Goal: Task Accomplishment & Management: Use online tool/utility

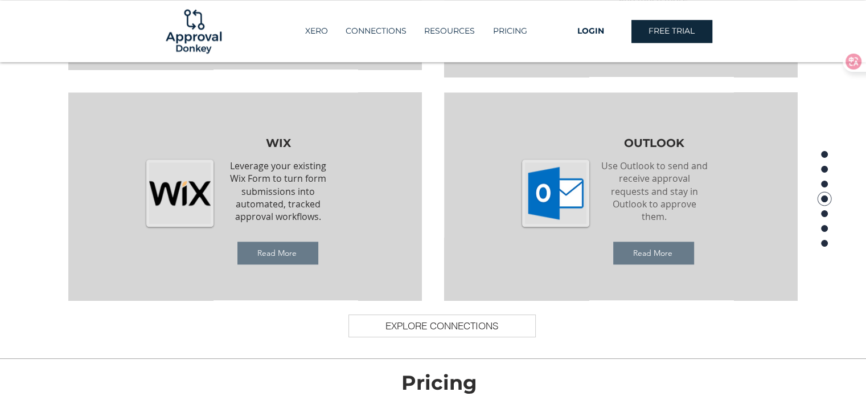
scroll to position [1357, 0]
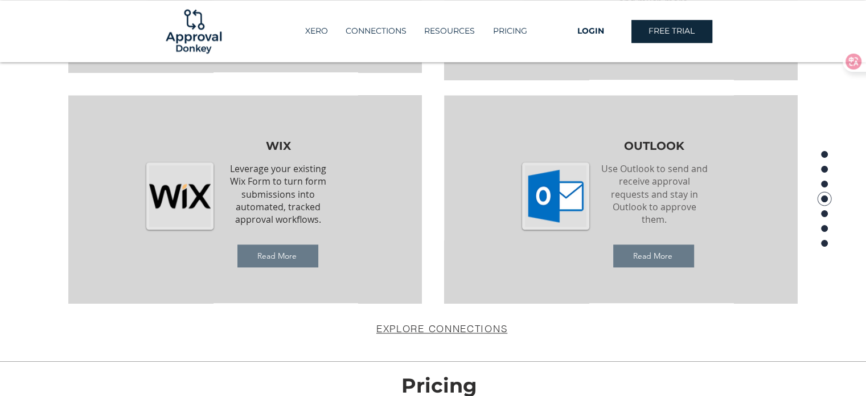
click at [421, 331] on span "EXPLORE CONNECTIONS" at bounding box center [441, 328] width 131 height 12
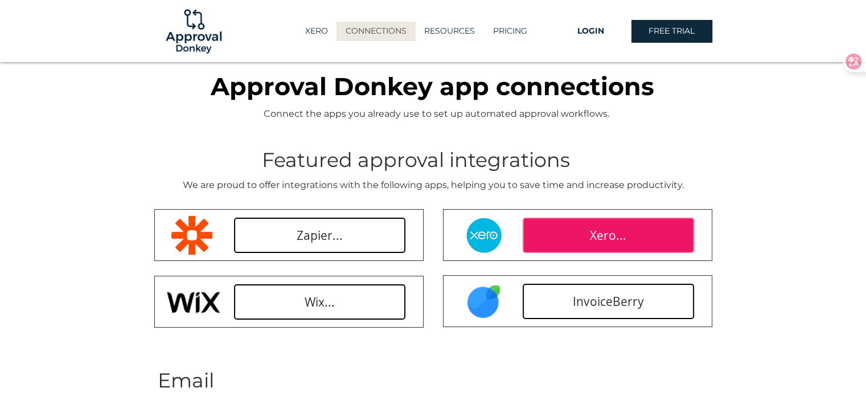
click at [585, 228] on link "Xero..." at bounding box center [608, 234] width 171 height 35
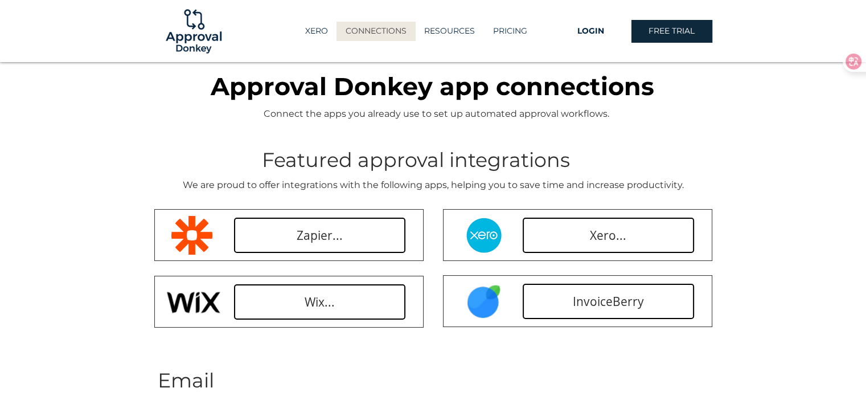
click at [357, 88] on span "Approval Donkey app connections" at bounding box center [432, 86] width 443 height 30
click at [447, 53] on p "GUIDES" at bounding box center [450, 52] width 40 height 17
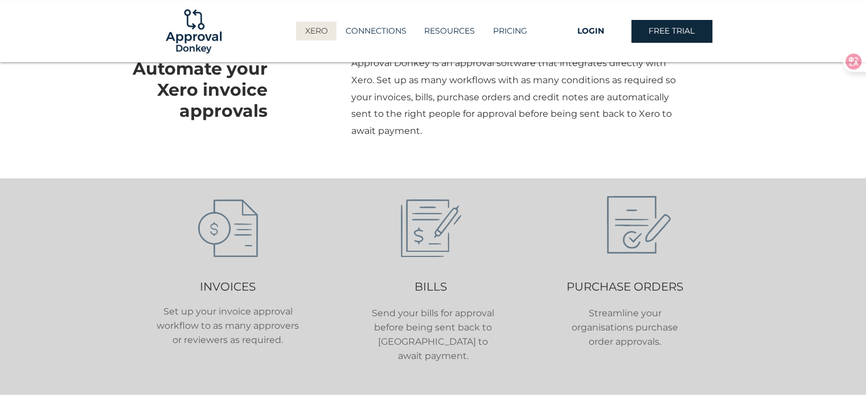
scroll to position [342, 0]
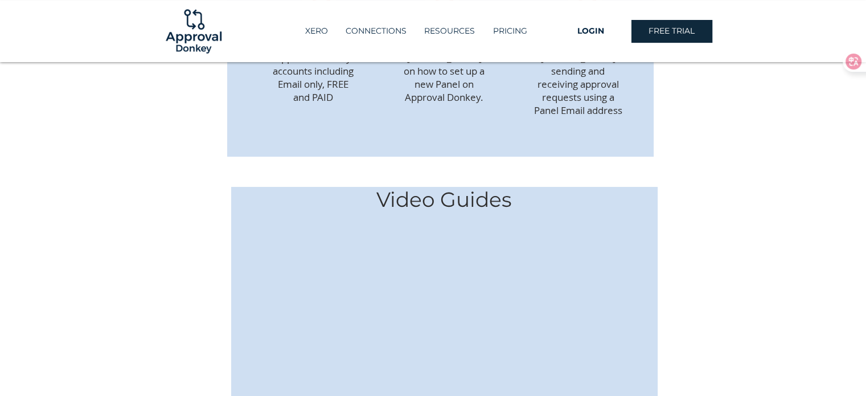
scroll to position [342, 0]
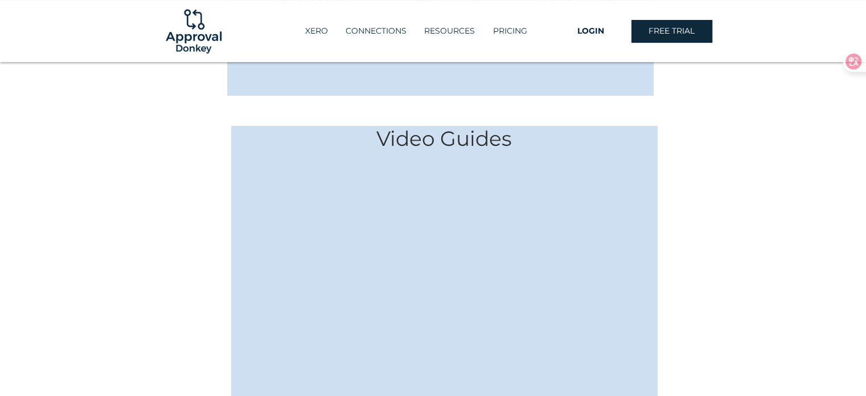
click at [483, 126] on h4 "Video Guides" at bounding box center [444, 138] width 237 height 25
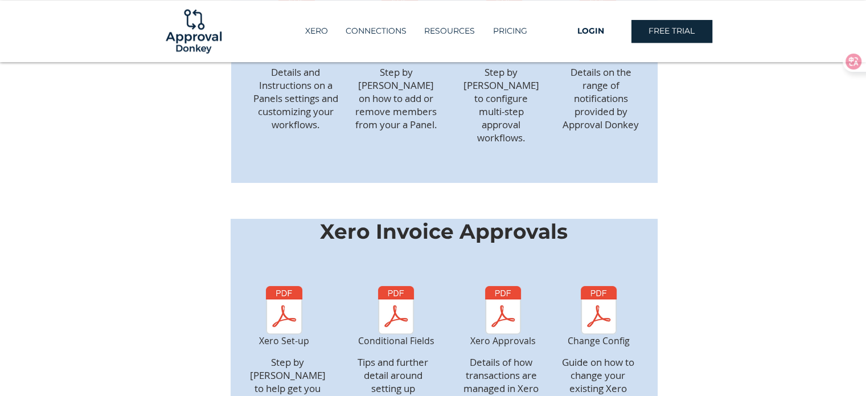
scroll to position [748, 0]
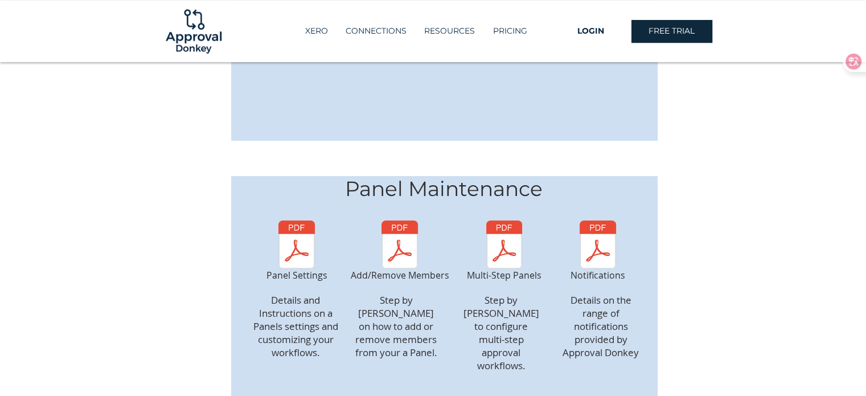
click at [171, 36] on img at bounding box center [193, 31] width 61 height 61
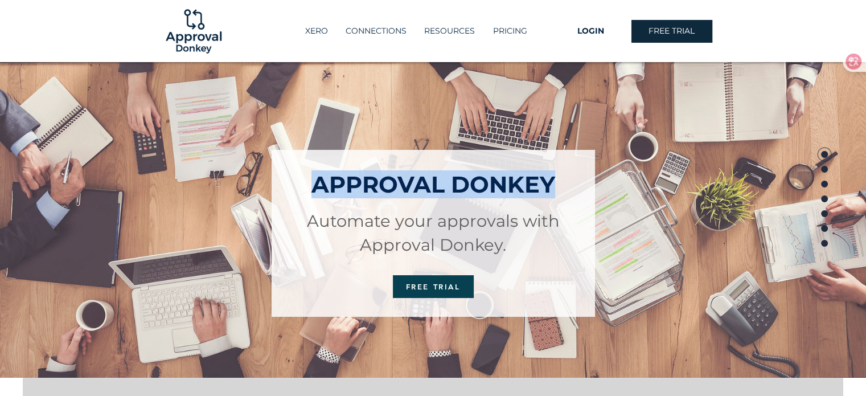
drag, startPoint x: 311, startPoint y: 188, endPoint x: 562, endPoint y: 186, distance: 250.5
click at [562, 186] on h1 "APPROVAL DONKEY" at bounding box center [433, 184] width 281 height 28
copy span "APPROVAL DONKEY"
click at [418, 282] on span "FREE TRIAL" at bounding box center [433, 286] width 55 height 9
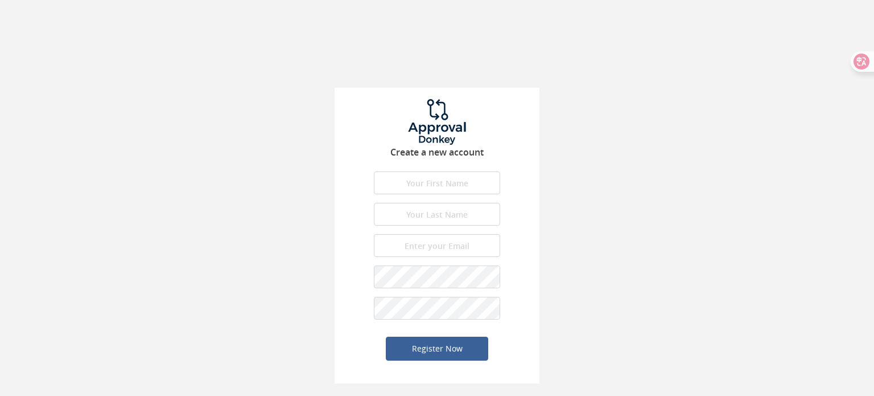
click at [441, 180] on input "text" at bounding box center [437, 182] width 126 height 23
type input "Angela"
type input "Tso"
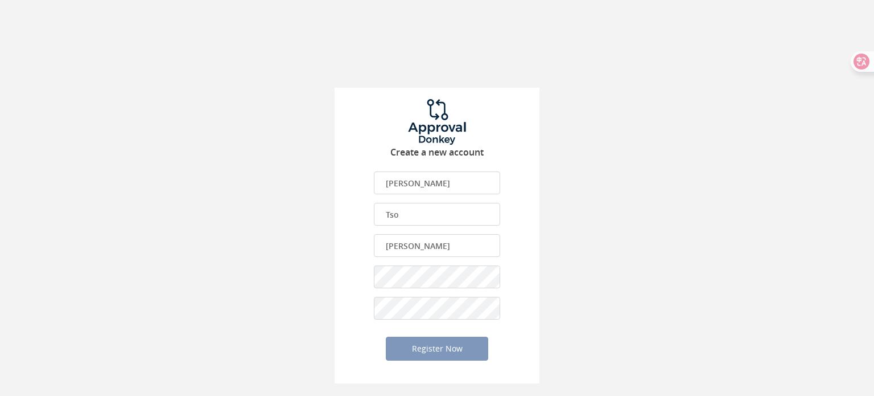
type input "[EMAIL_ADDRESS][DOMAIN_NAME]"
click at [449, 351] on button "Register Now" at bounding box center [437, 348] width 102 height 24
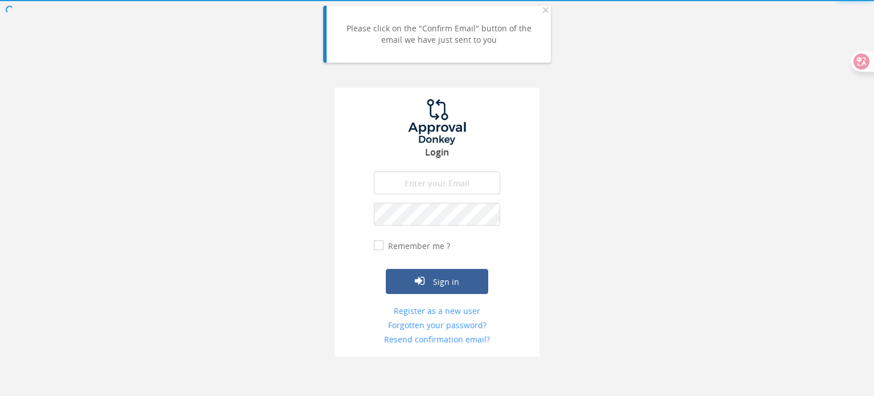
type input "[EMAIL_ADDRESS][DOMAIN_NAME]"
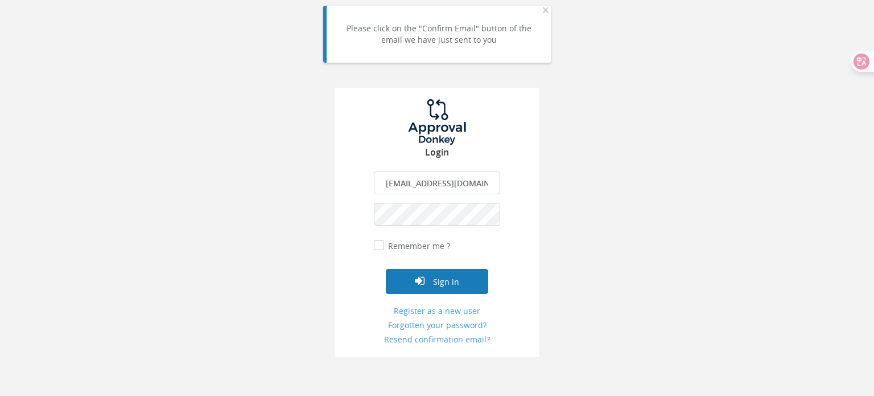
click at [437, 274] on button "Sign in" at bounding box center [437, 281] width 102 height 25
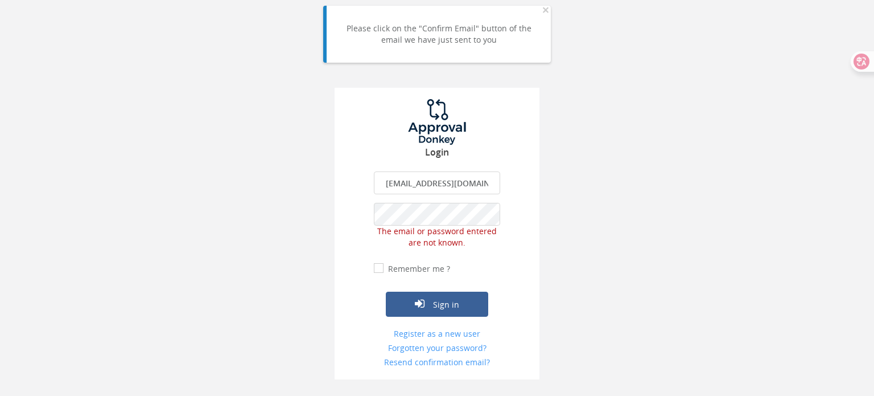
click at [382, 273] on div "Remember me ?" at bounding box center [412, 268] width 76 height 12
click at [378, 266] on input "Remember me ?" at bounding box center [377, 268] width 7 height 7
checkbox input "true"
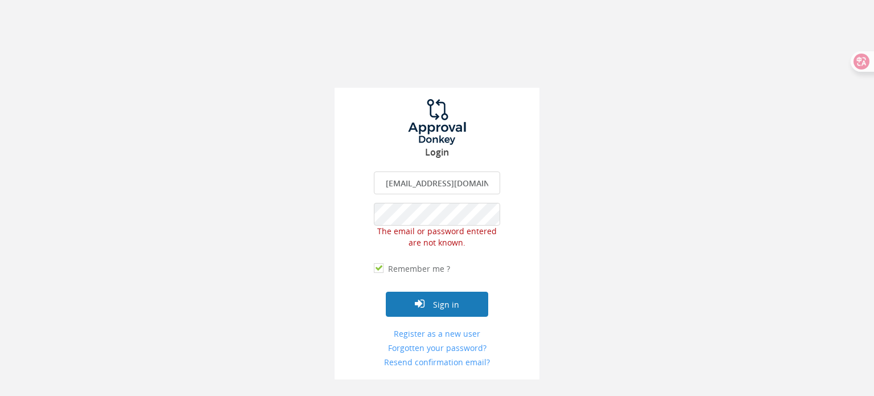
click at [458, 306] on button "Sign in" at bounding box center [437, 303] width 102 height 25
click at [437, 244] on span "The email or password entered are not known." at bounding box center [437, 236] width 120 height 22
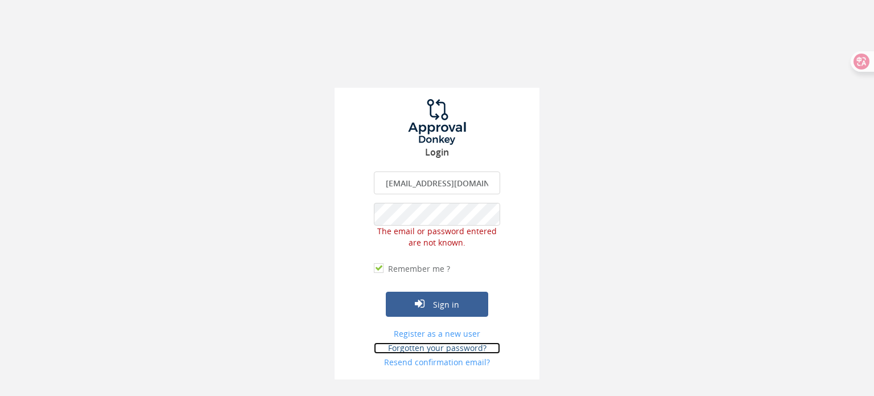
click at [461, 348] on link "Forgotten your password?" at bounding box center [437, 347] width 126 height 11
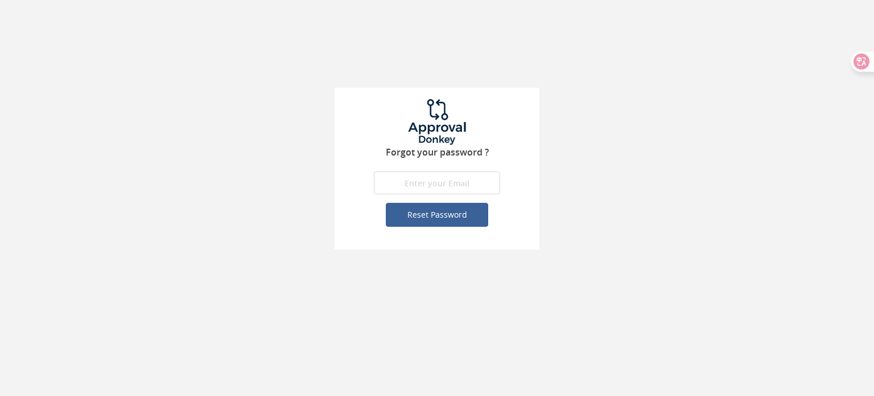
click at [438, 182] on input "email" at bounding box center [437, 182] width 126 height 23
type input "angelatso@alikeaudience.com"
click at [454, 220] on button "Reset Password" at bounding box center [437, 215] width 102 height 24
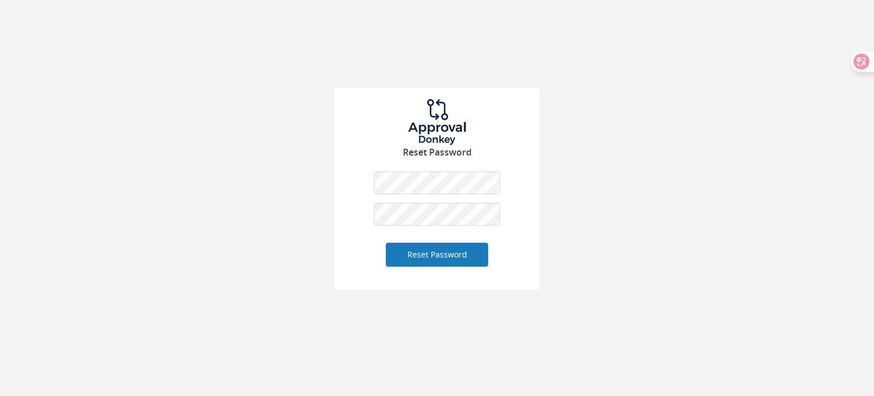
click at [386, 258] on button "Reset Password" at bounding box center [437, 254] width 102 height 24
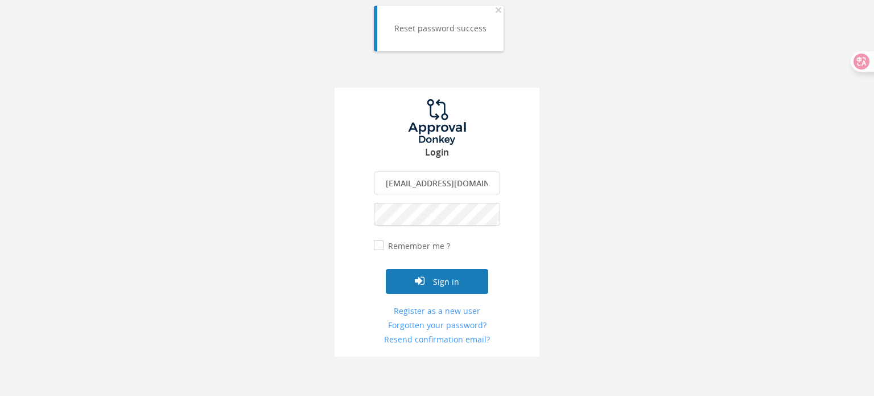
drag, startPoint x: 465, startPoint y: 279, endPoint x: 484, endPoint y: 278, distance: 19.4
click at [465, 279] on button "Sign in" at bounding box center [437, 281] width 102 height 25
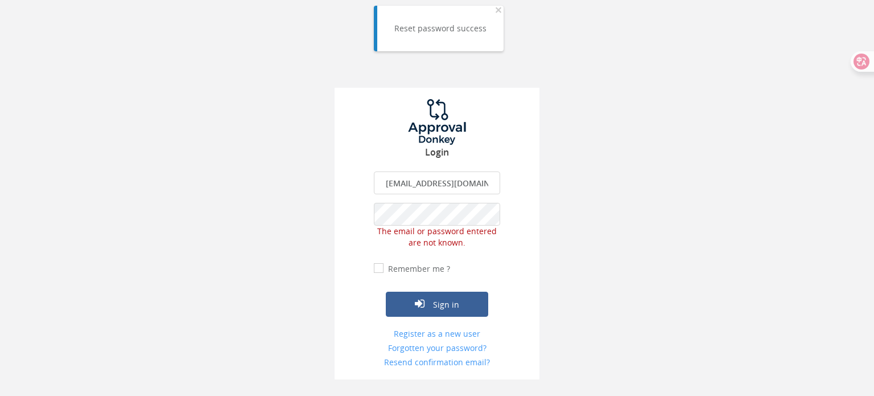
click at [235, 232] on div "Login [EMAIL_ADDRESS][DOMAIN_NAME] The email is required. Invalid email address…" at bounding box center [437, 189] width 874 height 379
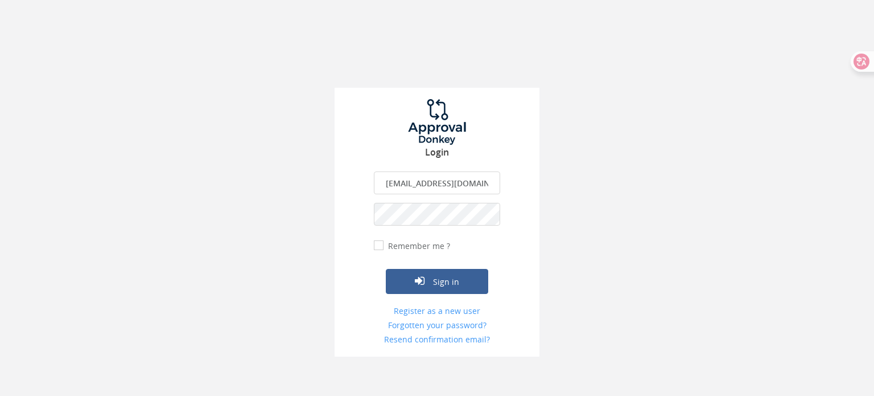
click at [386, 269] on button "Sign in" at bounding box center [437, 281] width 102 height 25
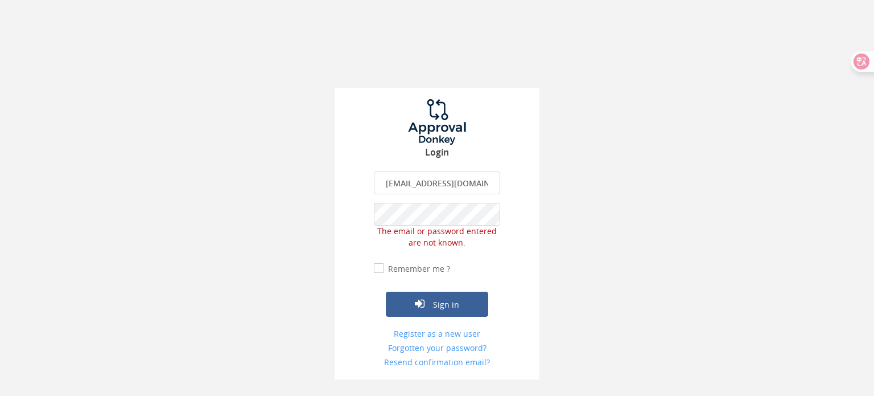
click at [449, 182] on input "[EMAIL_ADDRESS][DOMAIN_NAME]" at bounding box center [437, 182] width 126 height 23
drag, startPoint x: 397, startPoint y: 184, endPoint x: 661, endPoint y: 186, distance: 263.6
click at [661, 186] on div "Login [EMAIL_ADDRESS][DOMAIN_NAME] The email is required. Invalid email address…" at bounding box center [437, 189] width 874 height 379
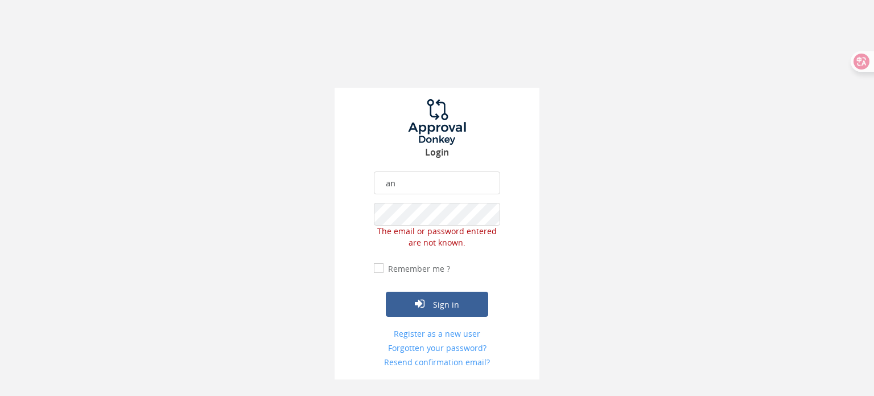
type input "a"
type input "[EMAIL_ADDRESS][DOMAIN_NAME]"
click at [335, 256] on div "Login [EMAIL_ADDRESS][DOMAIN_NAME] The email is required. Invalid email address…" at bounding box center [437, 234] width 205 height 292
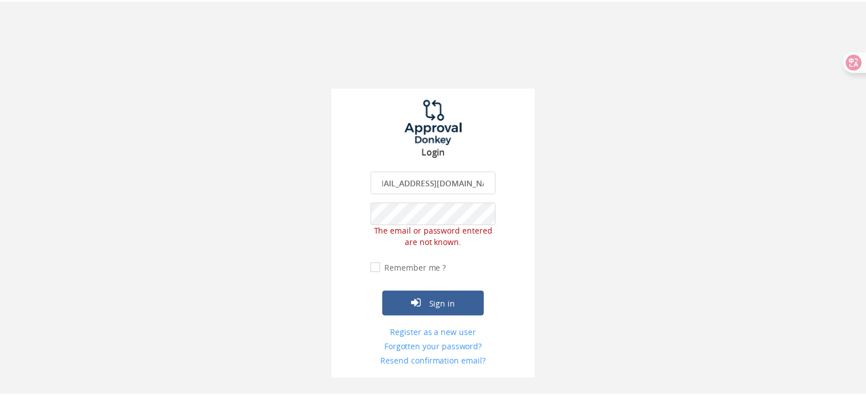
scroll to position [0, 0]
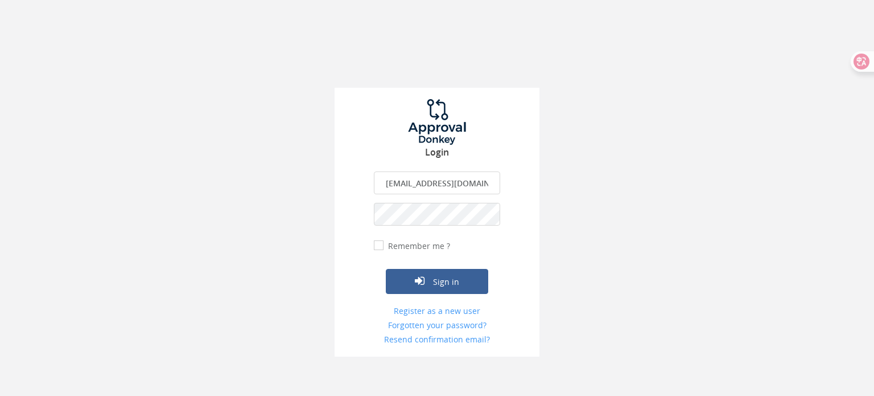
click at [386, 269] on button "Sign in" at bounding box center [437, 281] width 102 height 25
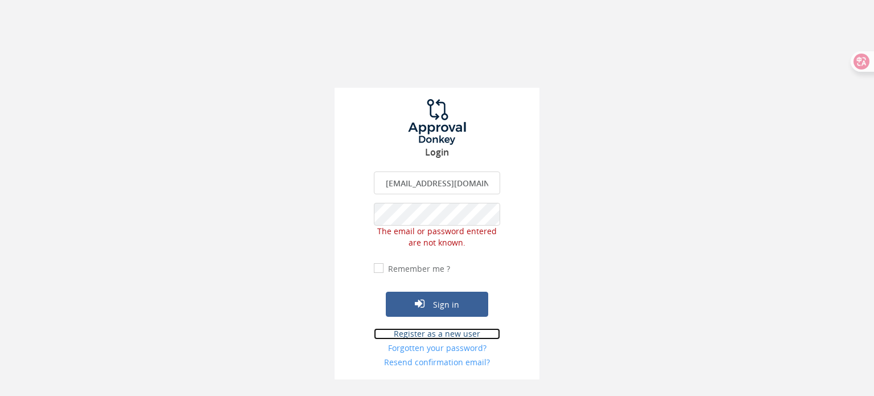
click at [461, 330] on link "Register as a new user" at bounding box center [437, 333] width 126 height 11
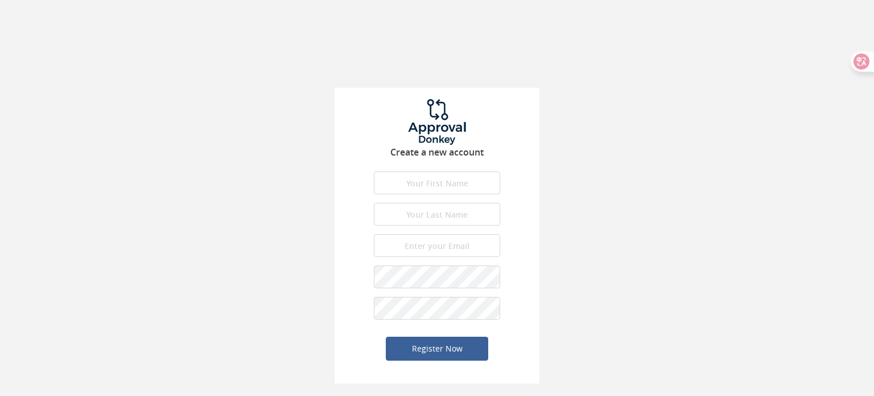
click at [425, 169] on div "Create a new account First name is required. First name must be letters. First …" at bounding box center [437, 236] width 205 height 296
click at [466, 183] on input "text" at bounding box center [437, 182] width 126 height 23
type input "Angela"
type input "Tso"
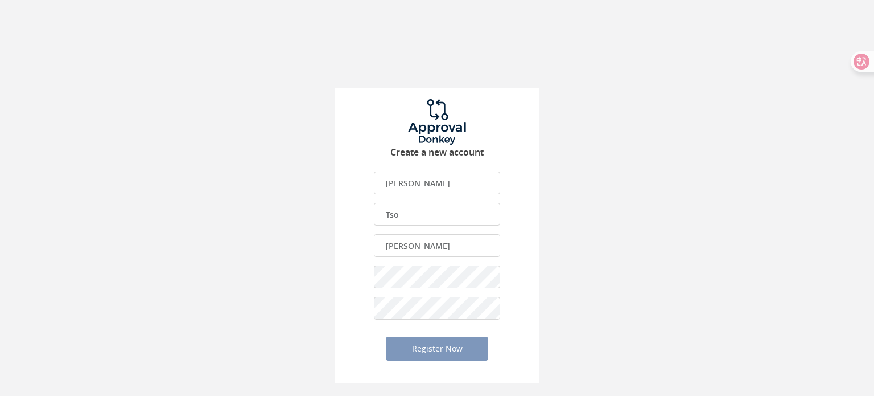
type input "[EMAIL_ADDRESS][DOMAIN_NAME]"
click at [398, 346] on button "Register Now" at bounding box center [437, 348] width 102 height 24
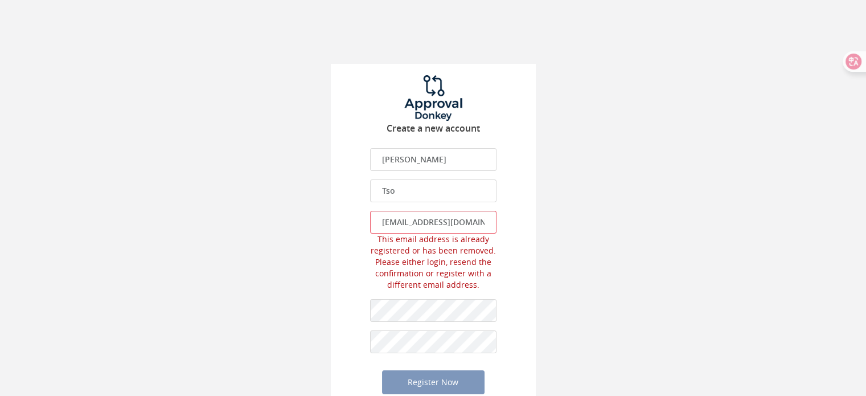
scroll to position [43, 0]
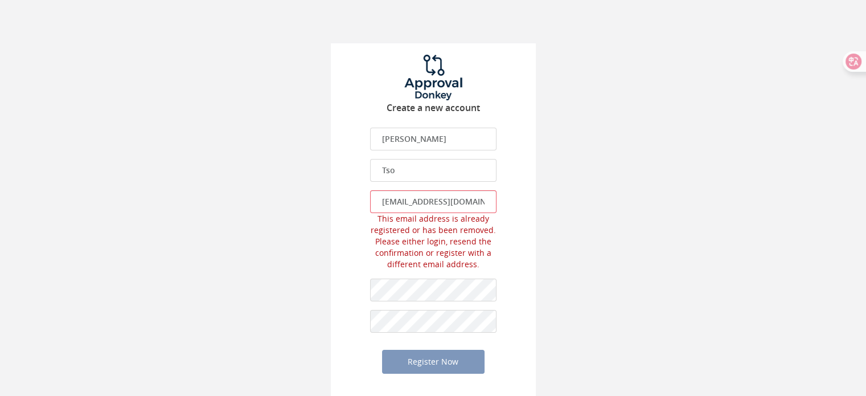
click at [376, 220] on div "angelatso@alikeaudience.com The email is required. Invalid email address. This …" at bounding box center [433, 230] width 126 height 80
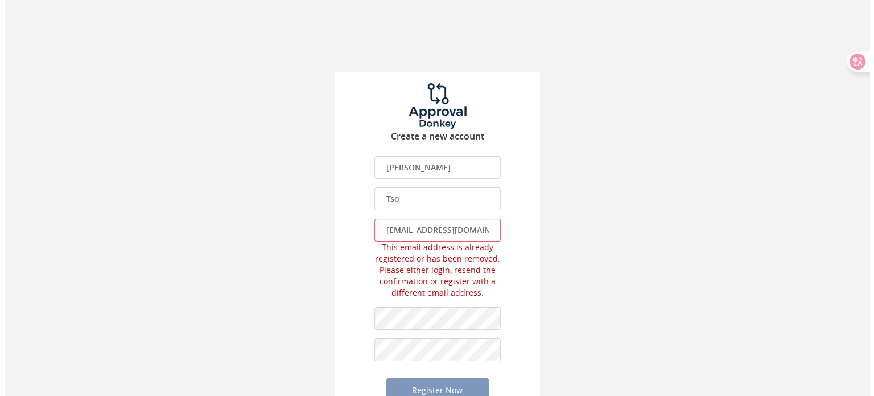
scroll to position [0, 0]
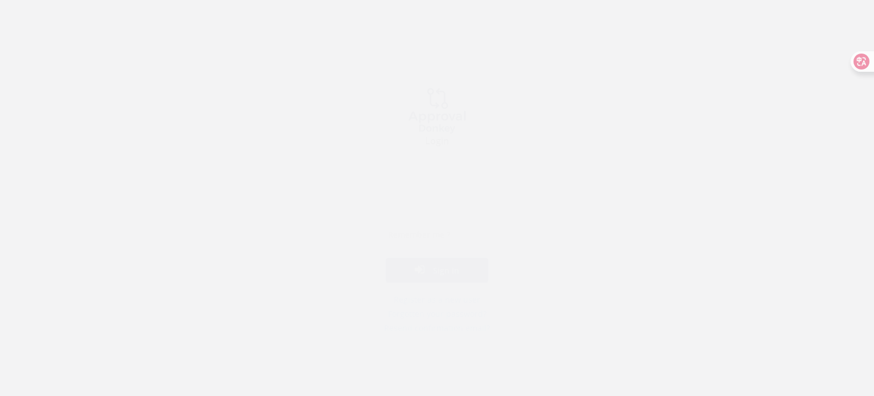
type input "[EMAIL_ADDRESS][DOMAIN_NAME]"
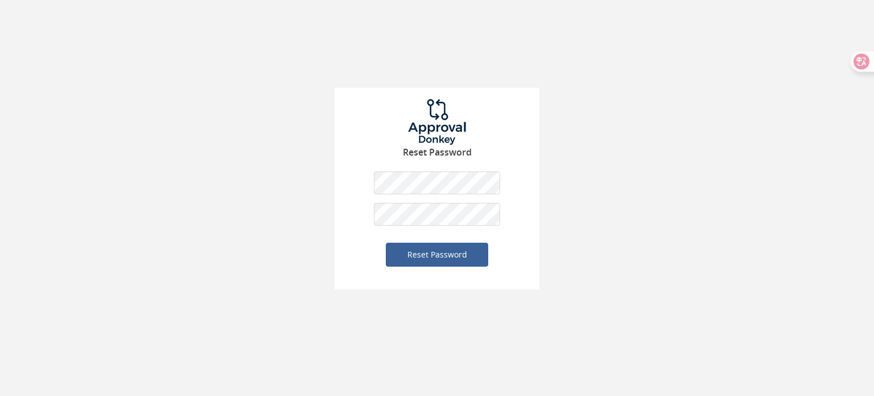
click at [604, 173] on div "Reset Password The password is required. The password should be minimum 6 chara…" at bounding box center [437, 144] width 874 height 289
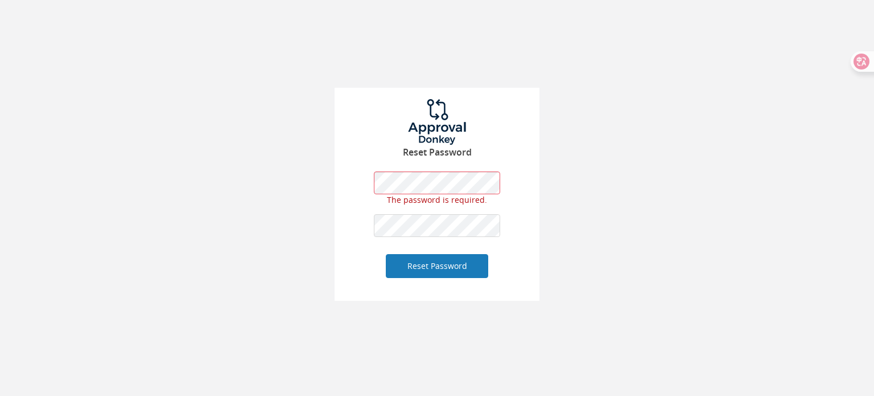
click at [398, 261] on button "Reset Password" at bounding box center [437, 266] width 102 height 24
click at [548, 179] on div "Reset Password The password is required. The password should be minimum 6 chara…" at bounding box center [437, 150] width 874 height 301
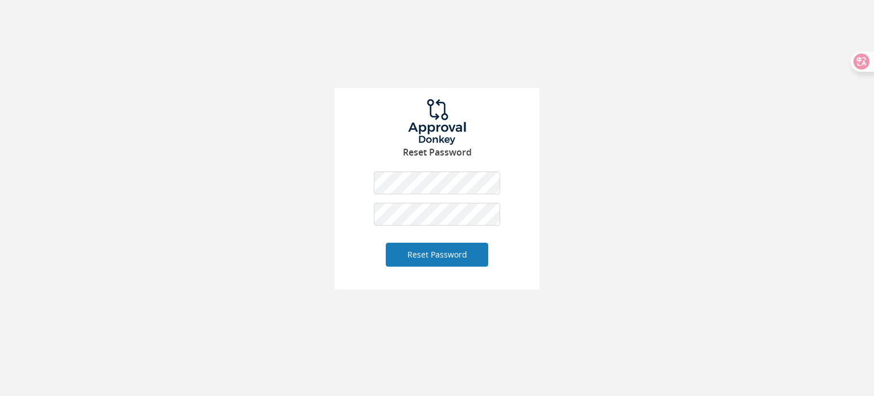
click at [396, 250] on button "Reset Password" at bounding box center [437, 254] width 102 height 24
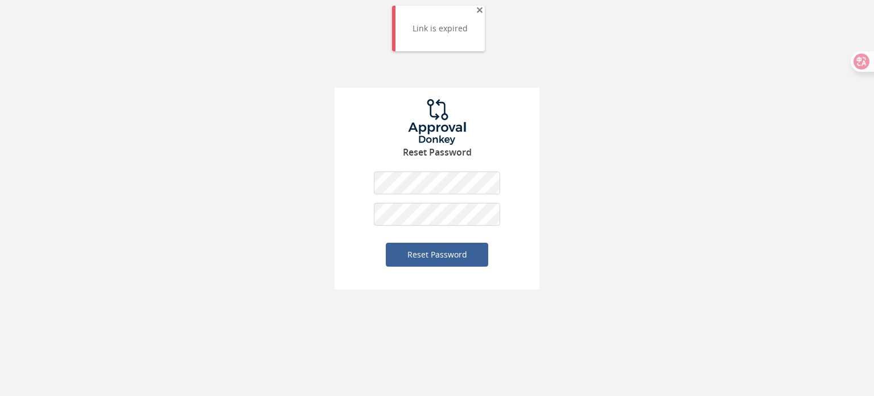
click at [479, 6] on span "×" at bounding box center [479, 10] width 7 height 16
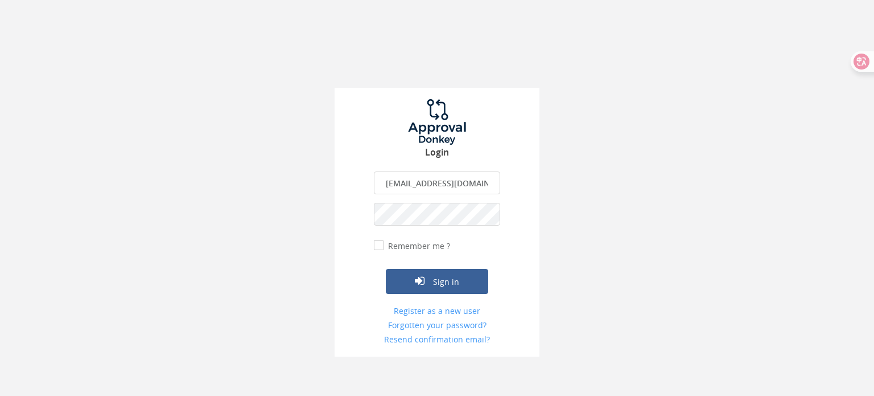
click at [222, 219] on div "Login [EMAIL_ADDRESS][DOMAIN_NAME] The email is required. Invalid email address…" at bounding box center [437, 178] width 874 height 356
click at [731, 139] on div "Login [EMAIL_ADDRESS][DOMAIN_NAME] The email is required. Invalid email address…" at bounding box center [437, 178] width 874 height 356
click at [450, 286] on button "Sign in" at bounding box center [437, 281] width 102 height 25
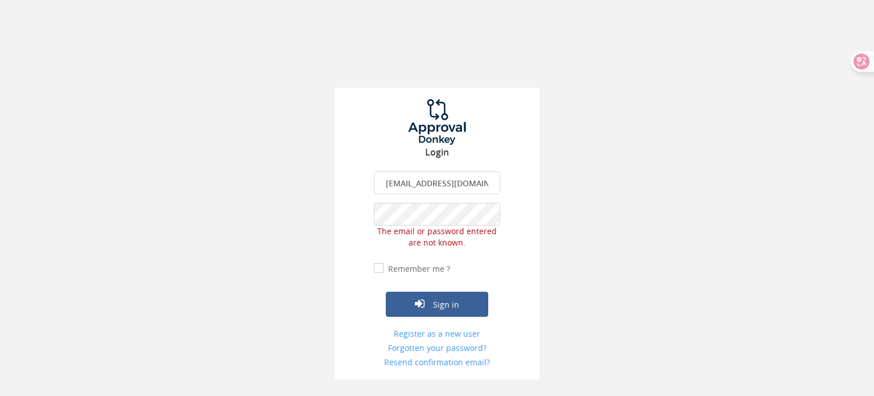
click at [463, 183] on input "[EMAIL_ADDRESS][DOMAIN_NAME]" at bounding box center [437, 182] width 126 height 23
click at [483, 184] on input "[EMAIL_ADDRESS][DOMAIN_NAME]" at bounding box center [437, 182] width 126 height 23
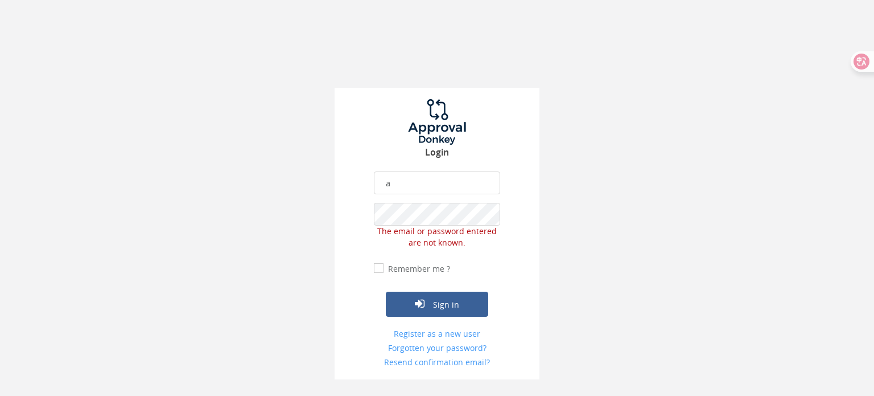
scroll to position [0, 0]
type input "[EMAIL_ADDRESS][DOMAIN_NAME]"
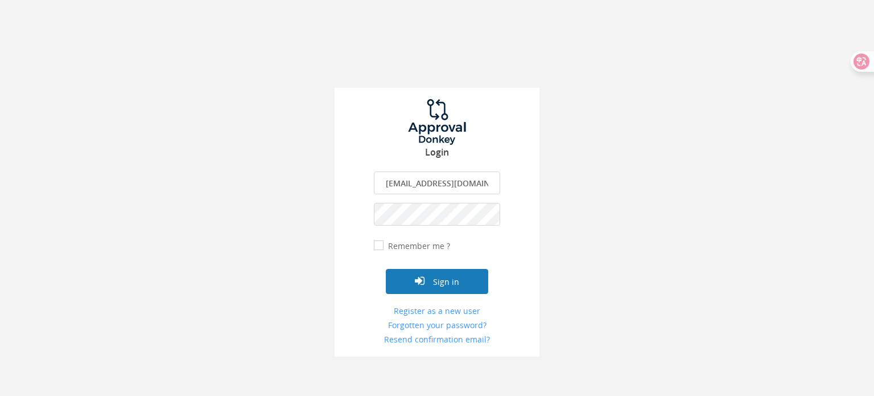
click at [399, 281] on button "Sign in" at bounding box center [437, 281] width 102 height 25
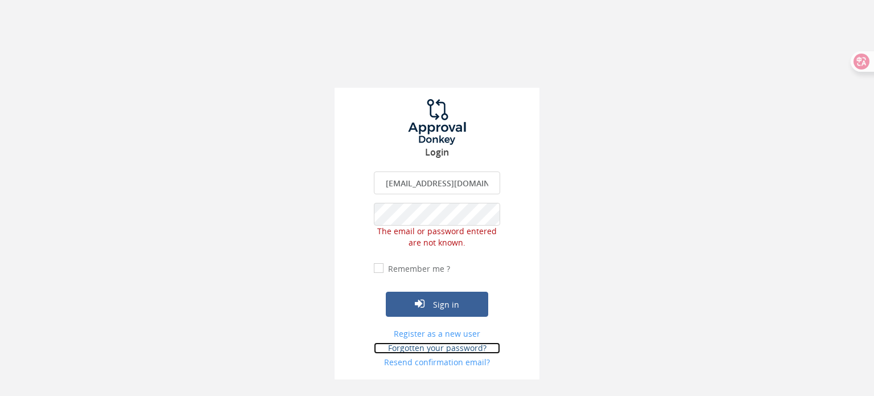
click at [458, 348] on link "Forgotten your password?" at bounding box center [437, 347] width 126 height 11
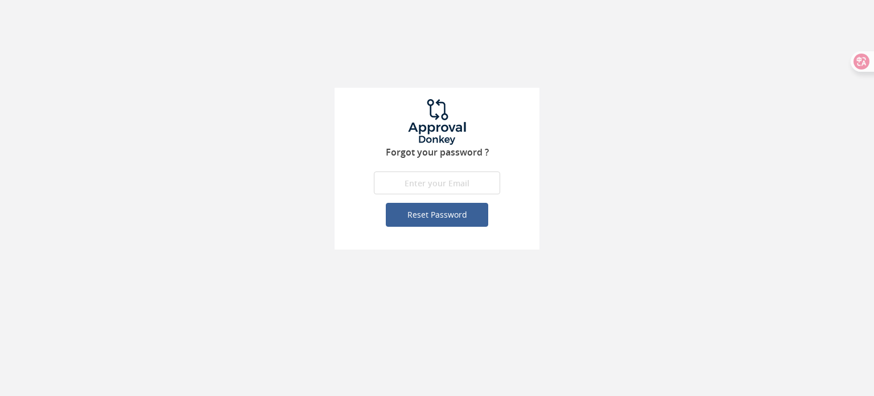
click at [468, 176] on input "email" at bounding box center [437, 182] width 126 height 23
type input "[EMAIL_ADDRESS][DOMAIN_NAME]"
click at [449, 211] on button "Reset Password" at bounding box center [437, 215] width 102 height 24
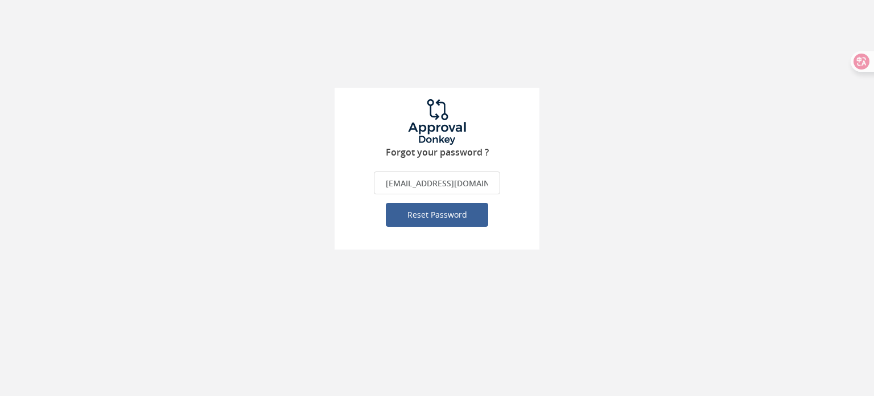
click at [604, 217] on div "Forgot your password ? [EMAIL_ADDRESS][DOMAIN_NAME] The email is required. Inva…" at bounding box center [437, 124] width 874 height 249
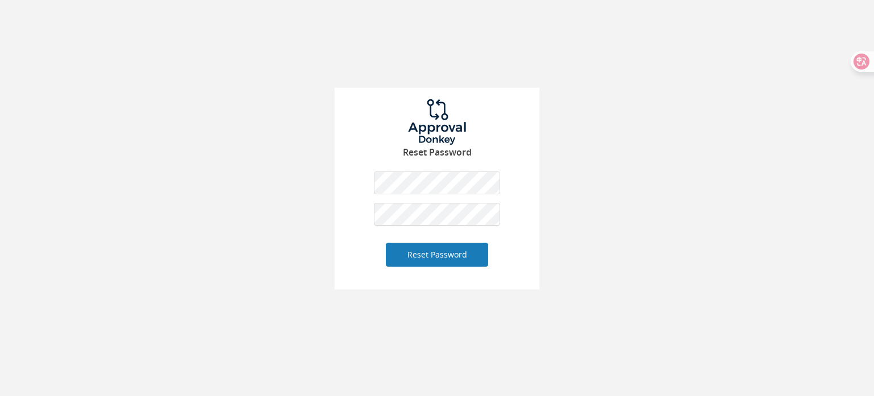
click at [401, 258] on button "Reset Password" at bounding box center [437, 254] width 102 height 24
click at [406, 256] on button "Reset Password" at bounding box center [437, 254] width 102 height 24
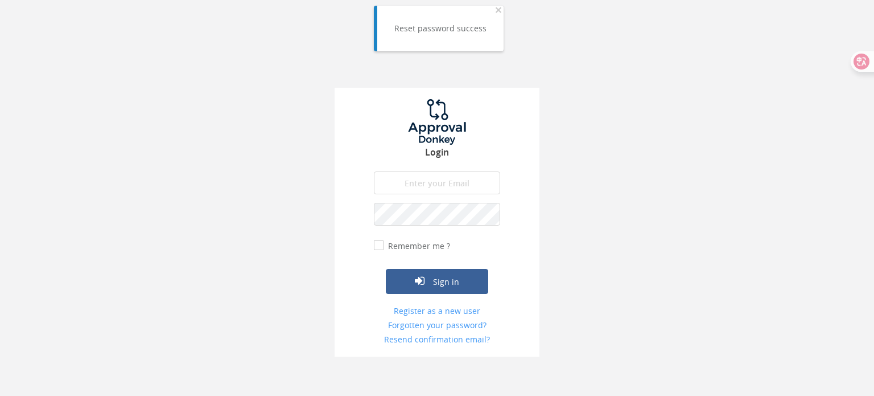
type input "[EMAIL_ADDRESS][DOMAIN_NAME]"
click at [439, 228] on form "[EMAIL_ADDRESS][DOMAIN_NAME] The email is required. Invalid email address. The …" at bounding box center [437, 258] width 126 height 174
click at [242, 216] on div "Login [EMAIL_ADDRESS][DOMAIN_NAME] The email is required. Invalid email address…" at bounding box center [437, 178] width 874 height 356
click at [376, 243] on input "Remember me ?" at bounding box center [377, 245] width 7 height 7
checkbox input "true"
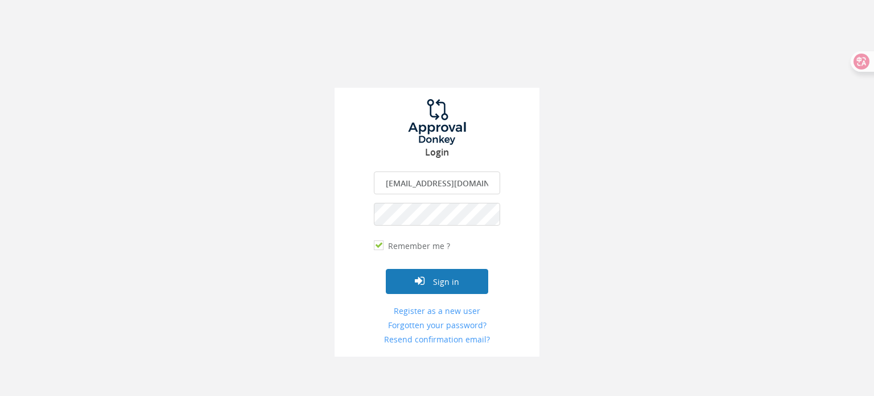
drag, startPoint x: 429, startPoint y: 277, endPoint x: 444, endPoint y: 276, distance: 15.4
click at [429, 276] on button "Sign in" at bounding box center [437, 281] width 102 height 25
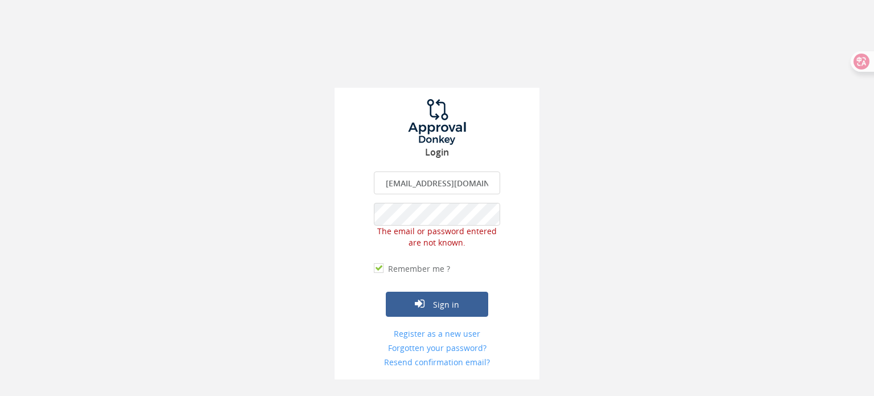
click at [435, 187] on input "[EMAIL_ADDRESS][DOMAIN_NAME]" at bounding box center [437, 182] width 126 height 23
type input "[EMAIL_ADDRESS][DOMAIN_NAME]"
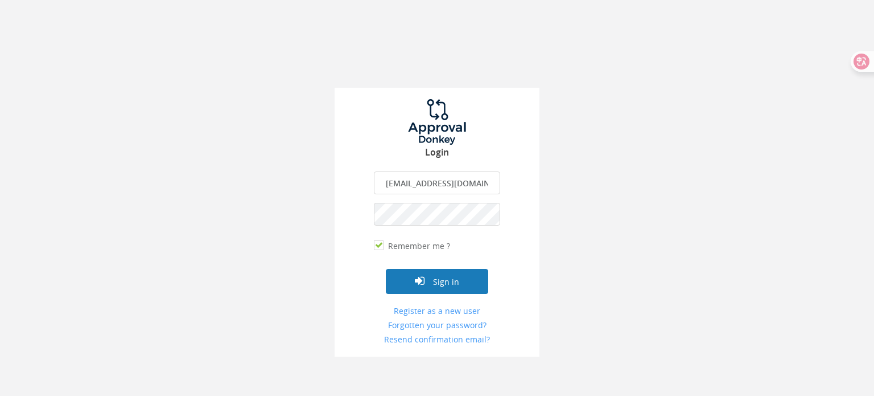
click at [412, 280] on button "Sign in" at bounding box center [437, 281] width 102 height 25
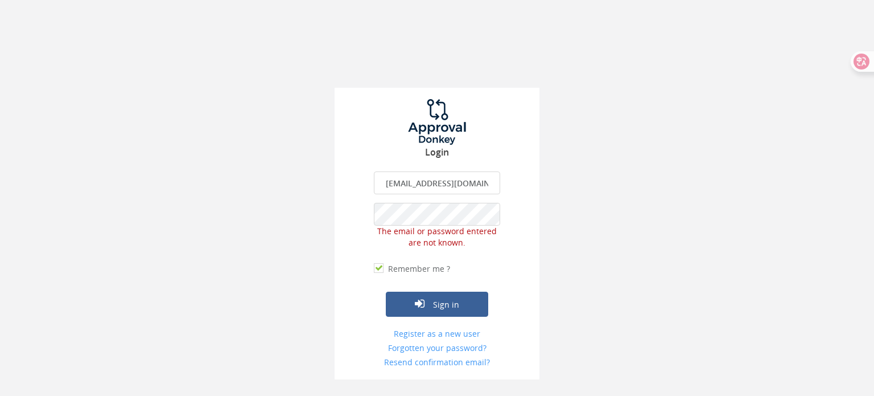
drag, startPoint x: 512, startPoint y: 38, endPoint x: 305, endPoint y: 5, distance: 209.3
click at [512, 38] on div "Login [EMAIL_ADDRESS][DOMAIN_NAME] The email is required. Invalid email address…" at bounding box center [437, 189] width 205 height 379
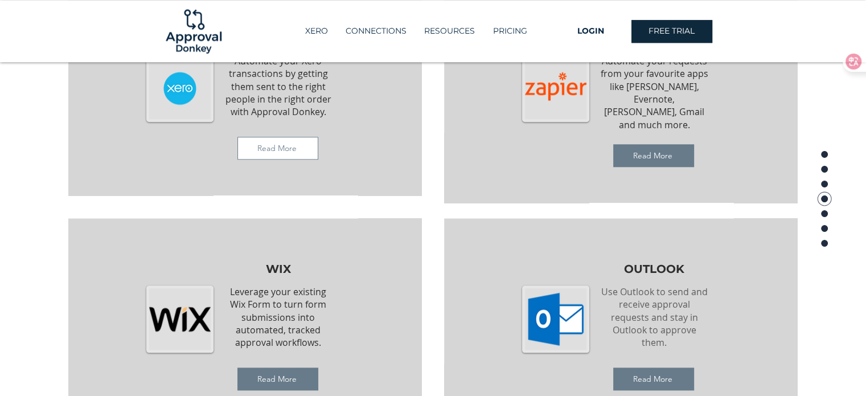
scroll to position [1252, 0]
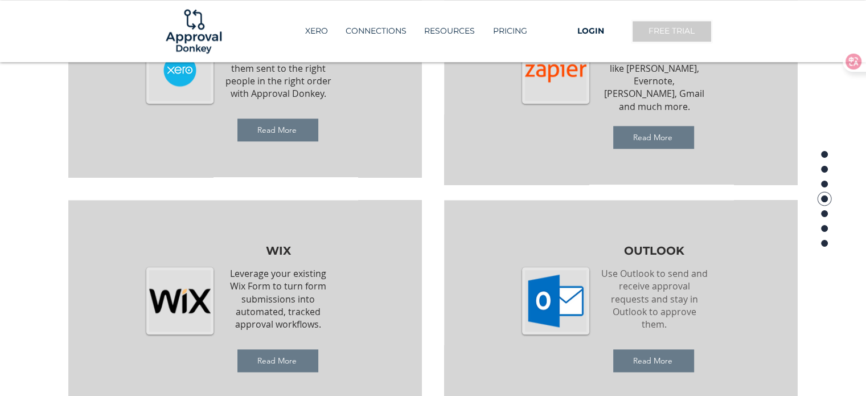
click at [683, 23] on link "FREE TRIAL" at bounding box center [671, 31] width 81 height 23
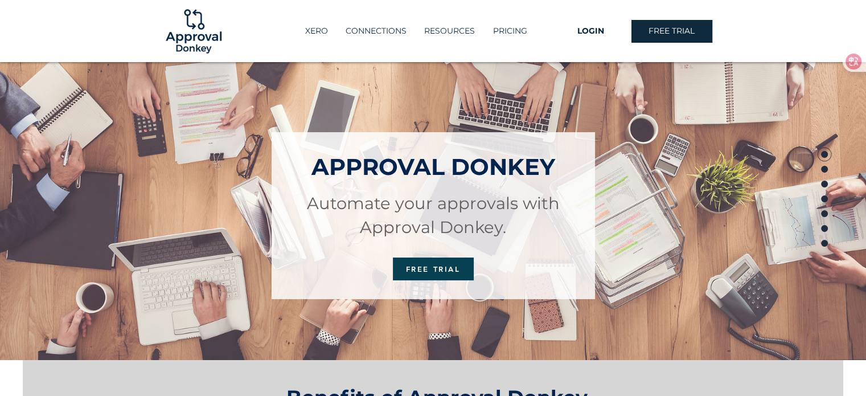
scroll to position [0, 0]
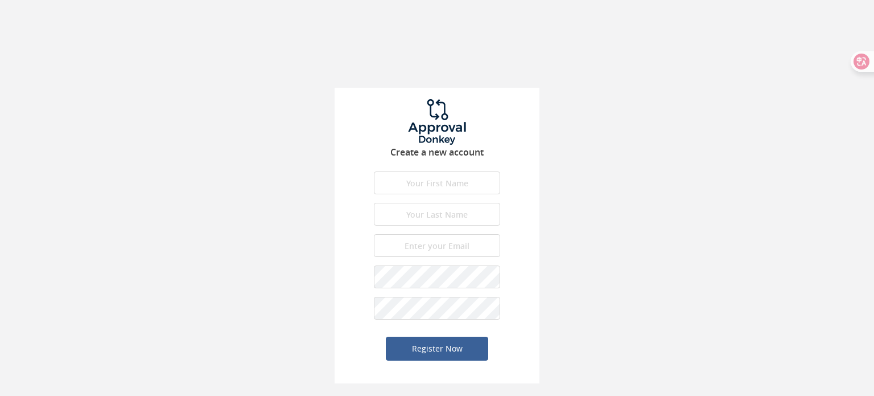
click at [431, 186] on input "text" at bounding box center [437, 182] width 126 height 23
click at [540, 167] on div "Create a new account First name is required. First name must be letters. First …" at bounding box center [437, 191] width 874 height 383
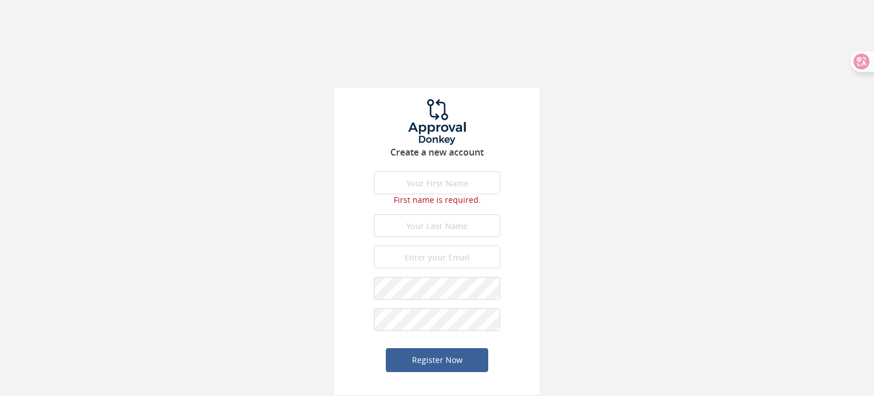
click at [449, 186] on input "text" at bounding box center [437, 182] width 126 height 23
click at [467, 181] on input "text" at bounding box center [437, 182] width 126 height 23
click at [627, 150] on div "Create a new account First name is required. First name must be letters. First …" at bounding box center [437, 197] width 874 height 394
click at [583, 118] on div "Create a new account First name is required. First name must be letters. First …" at bounding box center [437, 197] width 874 height 394
click at [447, 179] on input "text" at bounding box center [437, 182] width 126 height 23
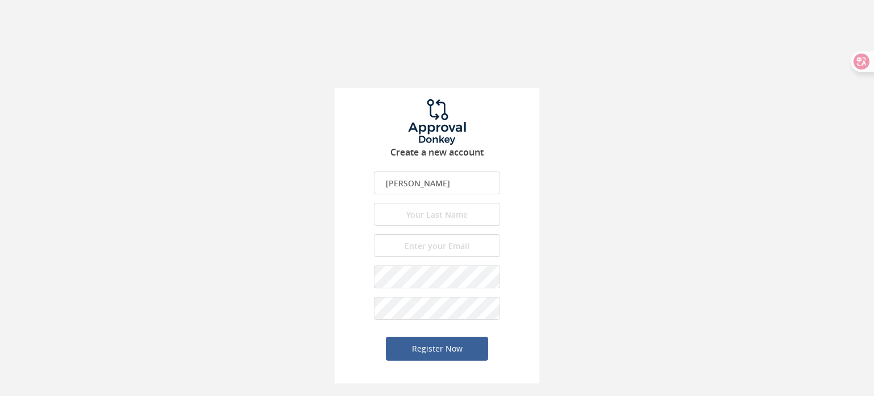
type input "[PERSON_NAME]"
type input "Tso"
click at [394, 342] on button "Register Now" at bounding box center [437, 348] width 102 height 24
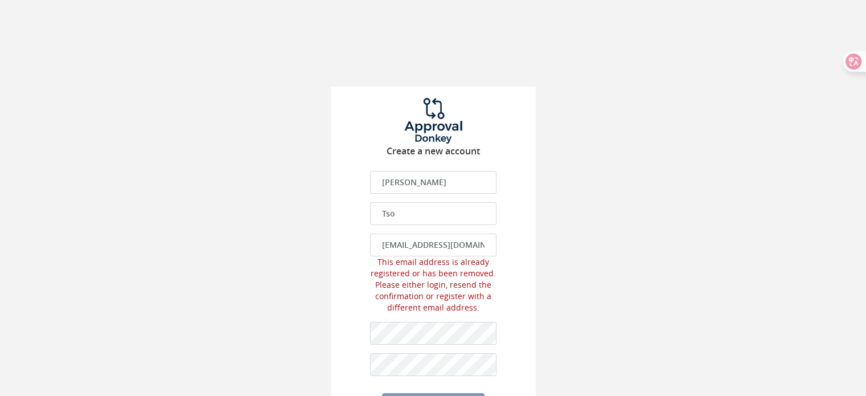
click at [448, 243] on input "[EMAIL_ADDRESS][DOMAIN_NAME]" at bounding box center [433, 244] width 126 height 23
click at [429, 251] on input "[EMAIL_ADDRESS][DOMAIN_NAME]" at bounding box center [433, 244] width 126 height 23
click at [420, 242] on input "[EMAIL_ADDRESS][DOMAIN_NAME]" at bounding box center [433, 244] width 126 height 23
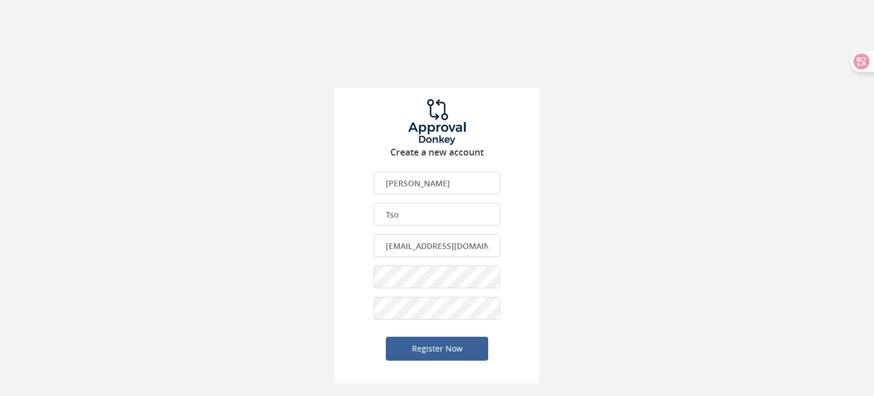
type input "[EMAIL_ADDRESS][DOMAIN_NAME]"
click at [252, 302] on div "Create a new account [PERSON_NAME] First name is required. First name must be l…" at bounding box center [437, 191] width 874 height 383
click at [400, 352] on button "Register Now" at bounding box center [437, 348] width 102 height 24
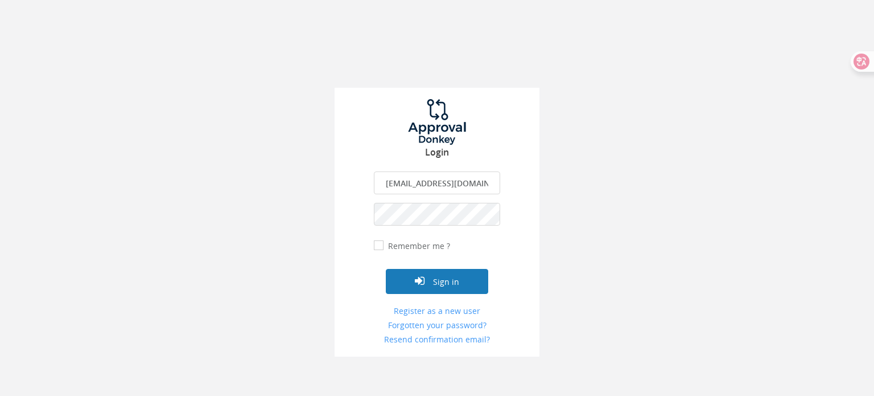
click at [476, 278] on button "Sign in" at bounding box center [437, 281] width 102 height 25
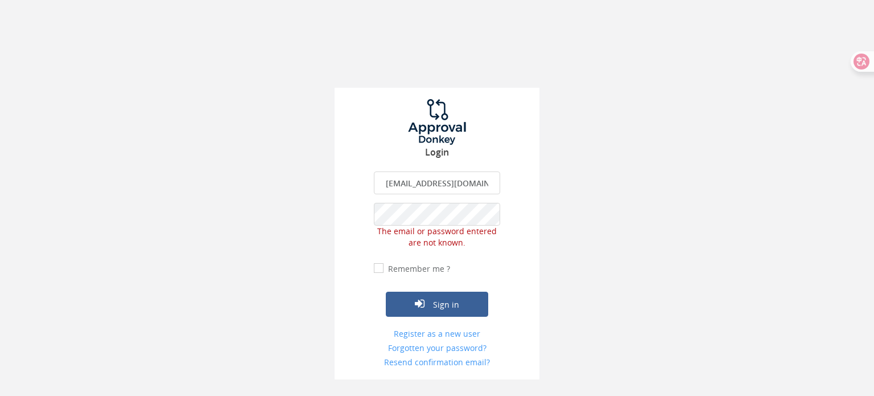
click at [446, 184] on input "[EMAIL_ADDRESS][DOMAIN_NAME]" at bounding box center [437, 182] width 126 height 23
drag, startPoint x: 431, startPoint y: 184, endPoint x: 608, endPoint y: 185, distance: 176.5
click at [608, 185] on div "Login [EMAIL_ADDRESS][DOMAIN_NAME] The email is required. Invalid email address…" at bounding box center [437, 189] width 874 height 379
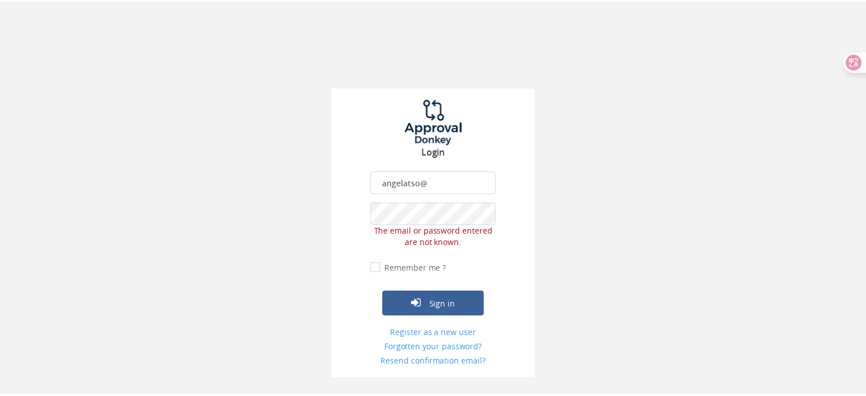
scroll to position [0, 0]
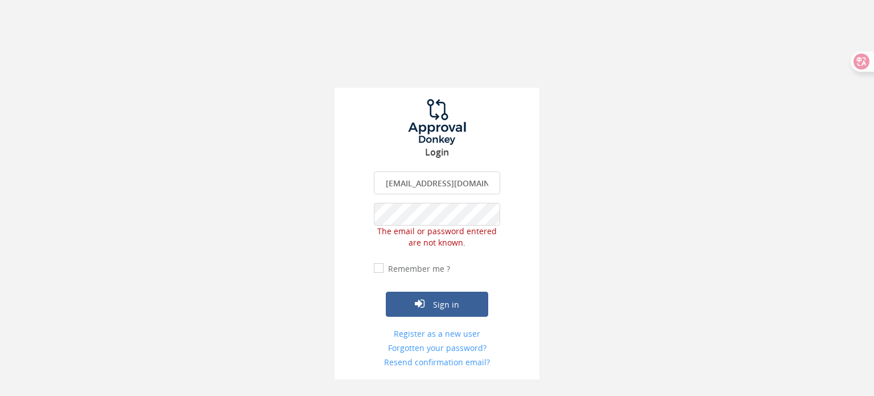
type input "[EMAIL_ADDRESS][DOMAIN_NAME]"
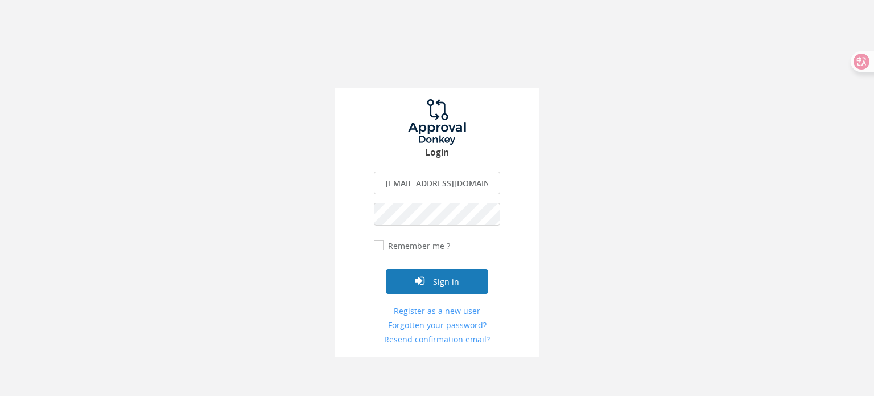
click at [401, 278] on button "Sign in" at bounding box center [437, 281] width 102 height 25
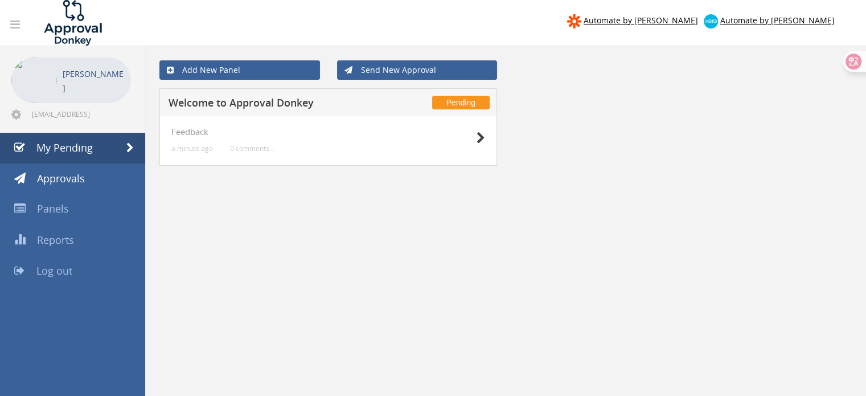
click at [312, 261] on div "Add New Panel Send New Approval Pending Welcome to Approval Donkey Feedback a m…" at bounding box center [505, 387] width 721 height 683
click at [754, 94] on div "Pending Welcome to Approval Donkey Feedback a minute ago 0 comments..." at bounding box center [505, 134] width 709 height 92
click at [790, 20] on span "Automate by [PERSON_NAME]" at bounding box center [777, 20] width 114 height 11
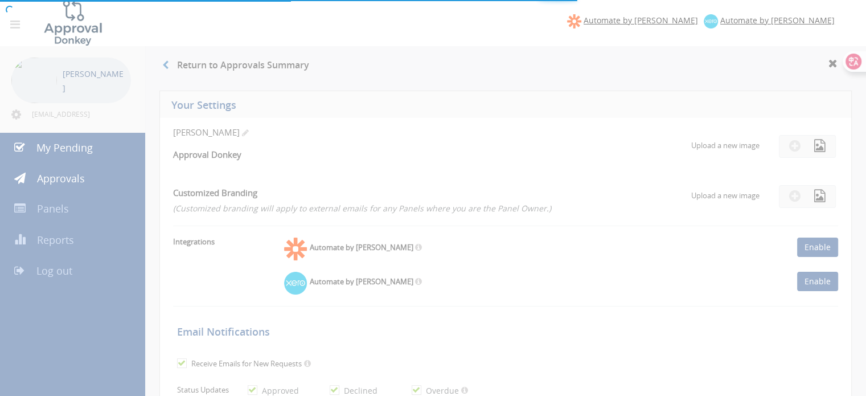
checkbox input "true"
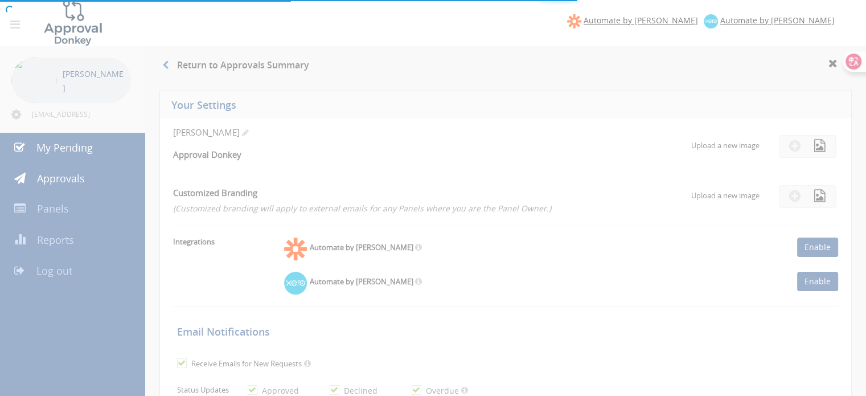
checkbox input "true"
select select "number:1"
checkbox input "true"
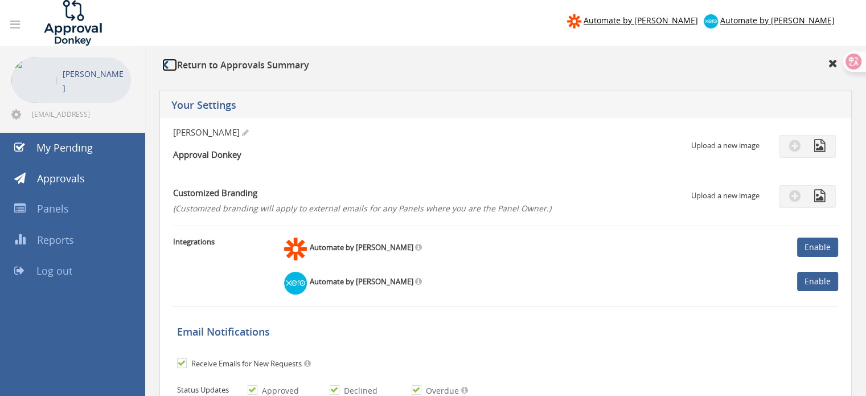
click at [174, 59] on link at bounding box center [169, 65] width 15 height 13
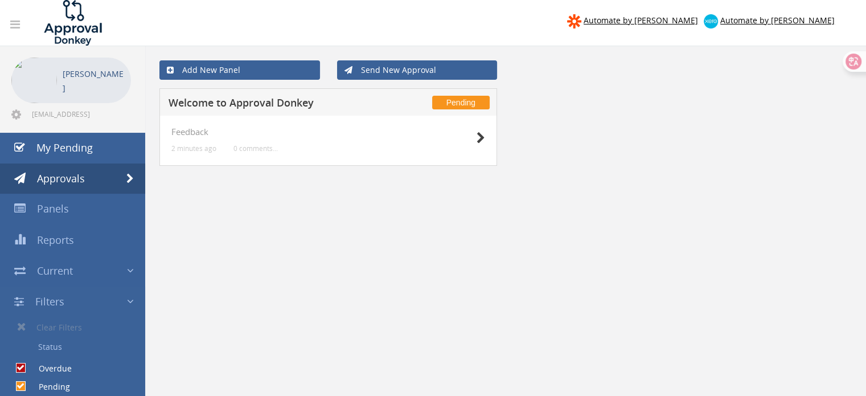
scroll to position [57, 0]
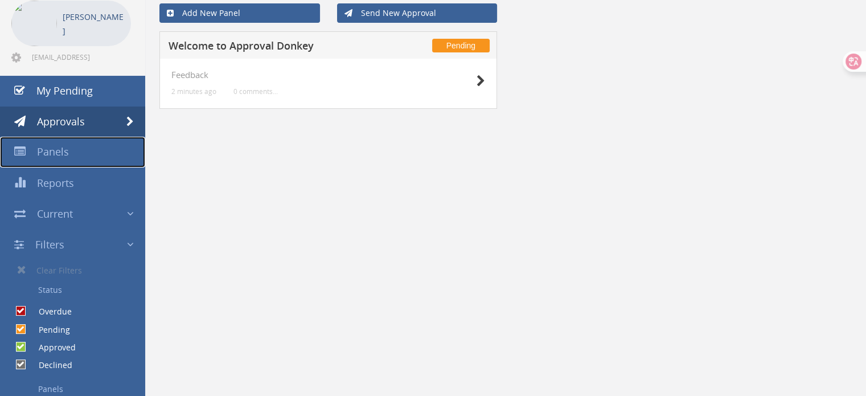
click at [57, 157] on span "Panels" at bounding box center [53, 152] width 32 height 14
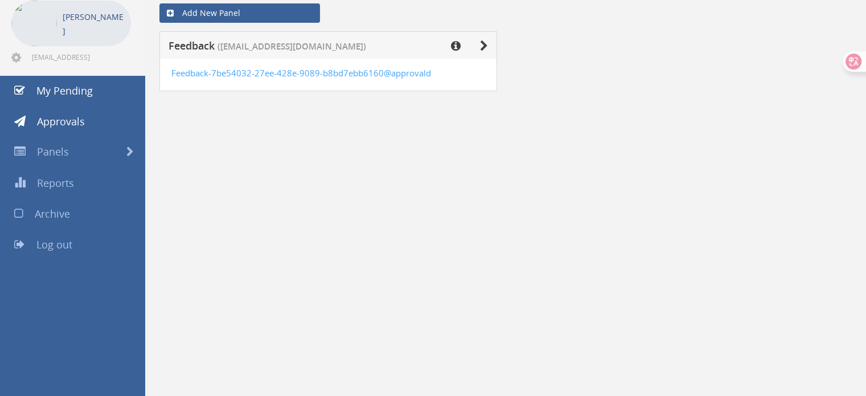
click at [342, 82] on div "Feedback-7be54032-27ee-428e-9089-b8bd7ebb6160@approvald" at bounding box center [328, 75] width 338 height 32
click at [479, 43] on link at bounding box center [475, 47] width 25 height 11
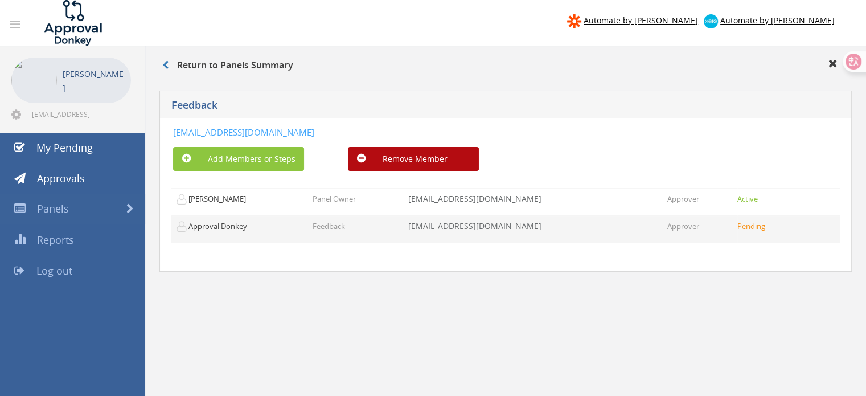
click at [249, 228] on td "Approval Donkey" at bounding box center [239, 228] width 137 height 27
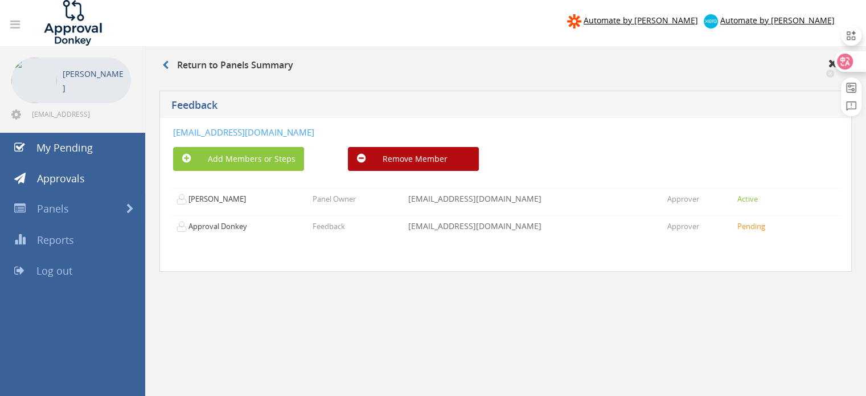
click at [829, 62] on icon at bounding box center [830, 61] width 8 height 8
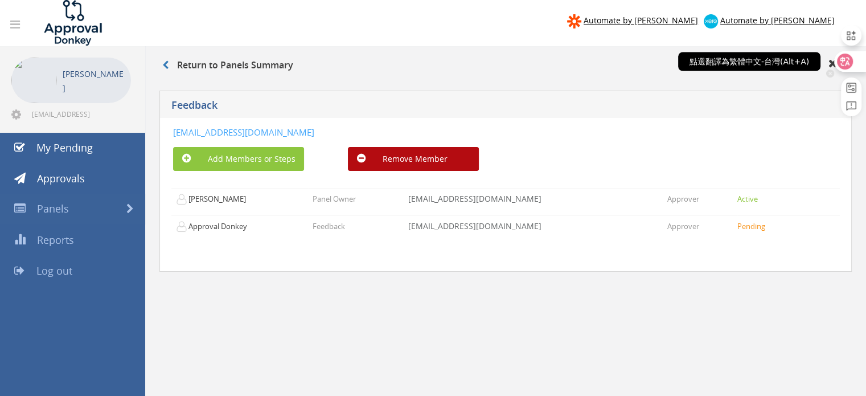
click at [836, 61] on div at bounding box center [849, 61] width 31 height 20
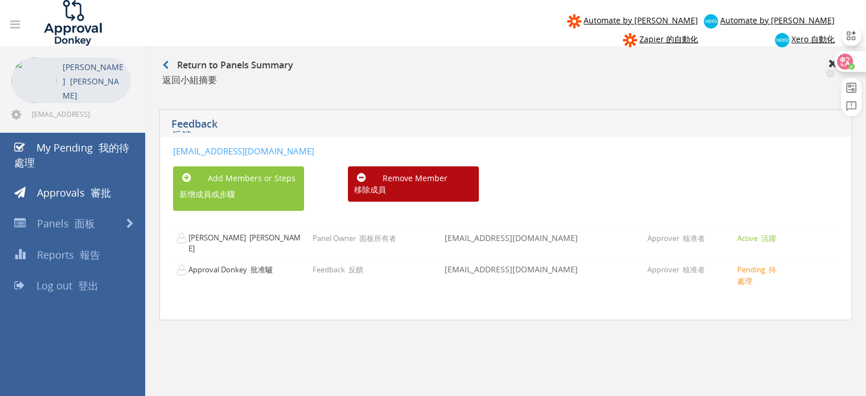
click at [831, 73] on icon at bounding box center [830, 73] width 8 height 8
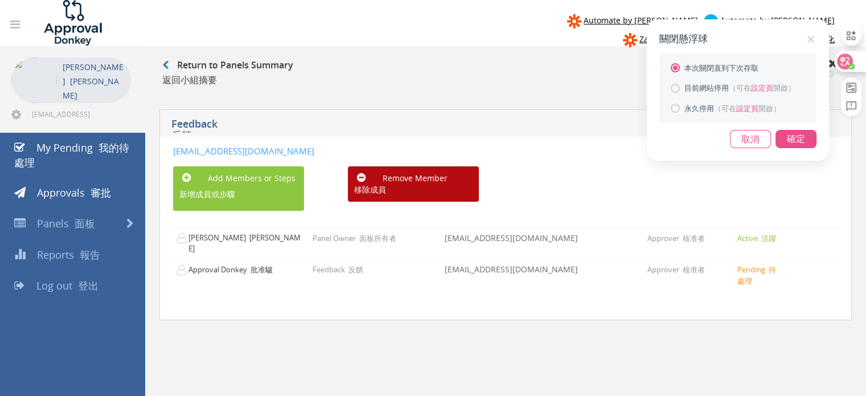
click at [831, 65] on div "關閉懸浮球 本次關閉直到下次存取 目前網站停用 （可在 設定頁 開啟） 永久停用 （可在 設定頁 開啟） 取消 確定" at bounding box center [433, 198] width 866 height 396
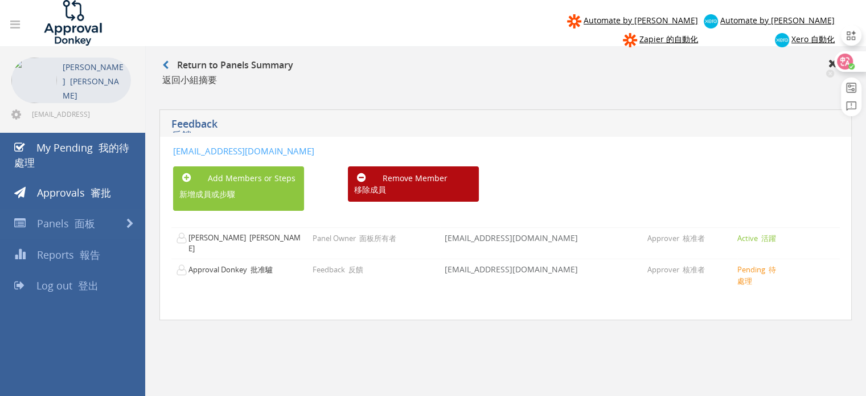
click at [847, 60] on icon at bounding box center [844, 61] width 11 height 11
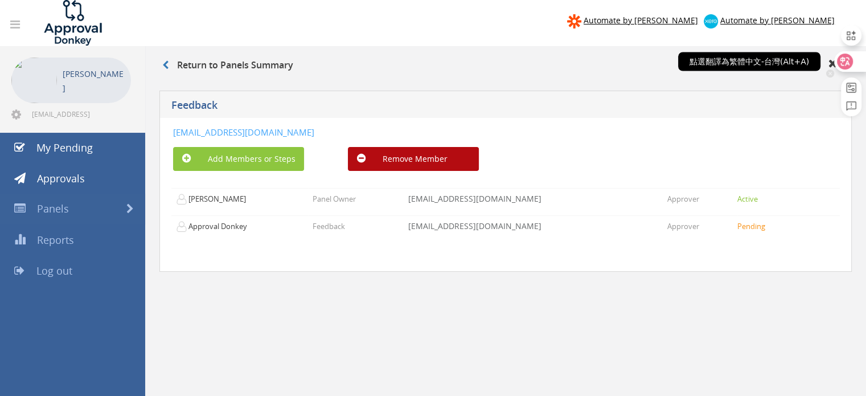
click at [853, 59] on div at bounding box center [849, 61] width 31 height 20
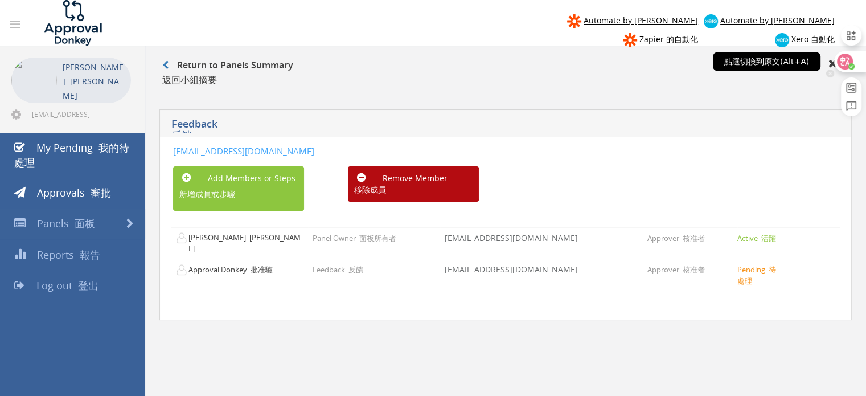
click at [772, 57] on div "點選切換到原文(Alt+A)" at bounding box center [767, 61] width 108 height 19
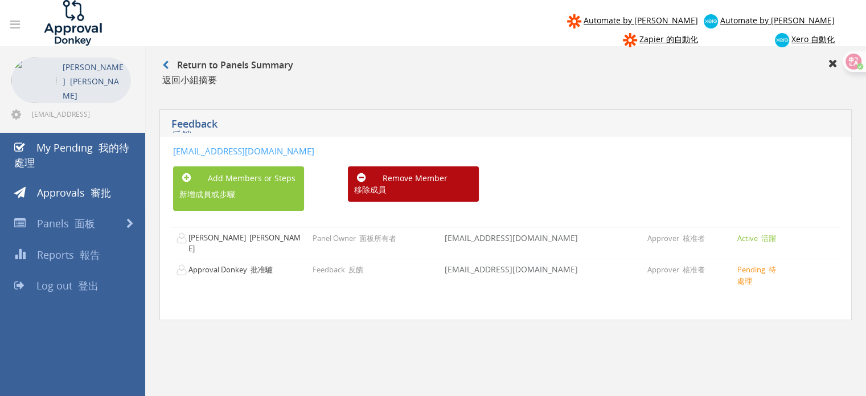
click at [769, 109] on div "Feedback 反饋" at bounding box center [505, 122] width 692 height 27
click at [856, 72] on div at bounding box center [846, 67] width 40 height 97
click at [854, 66] on div at bounding box center [849, 61] width 31 height 20
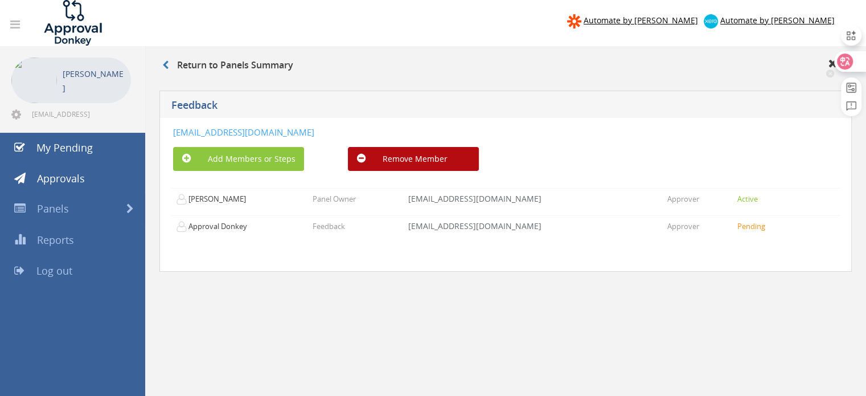
click at [831, 76] on icon at bounding box center [830, 73] width 8 height 8
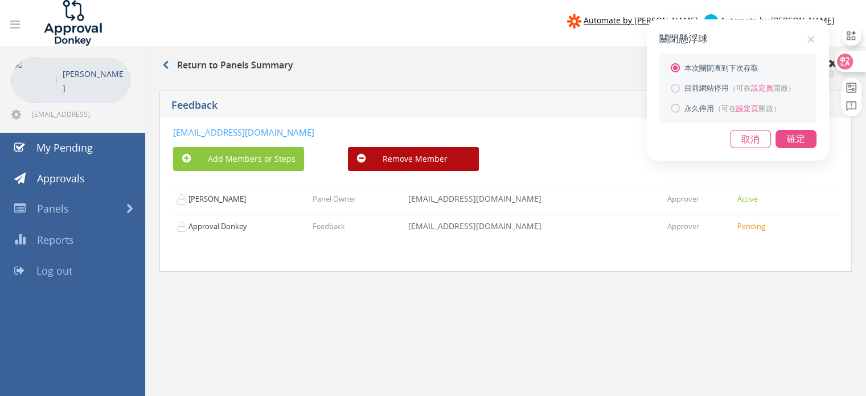
click at [678, 87] on div at bounding box center [675, 88] width 9 height 9
click at [792, 131] on div "確定" at bounding box center [795, 139] width 41 height 18
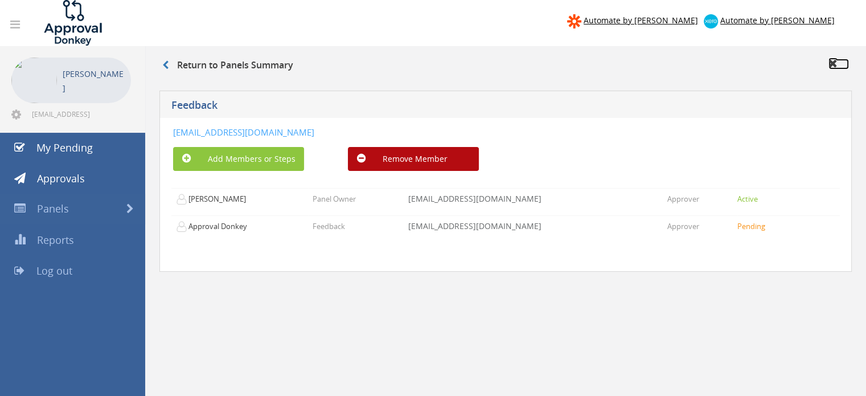
click at [836, 61] on icon at bounding box center [832, 62] width 9 height 11
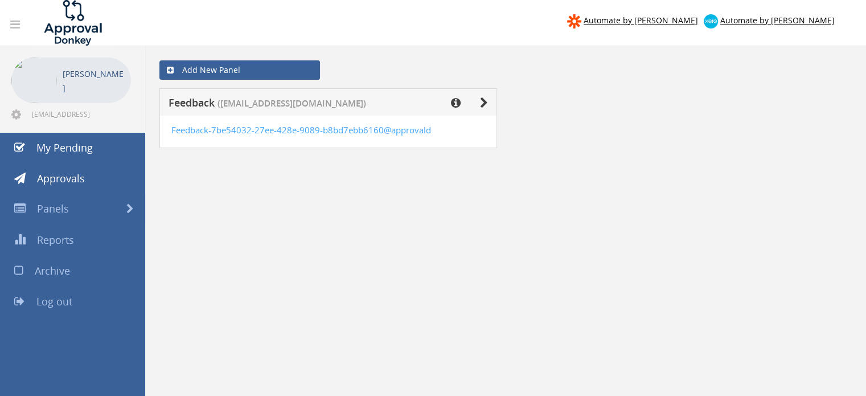
click at [247, 59] on div "Add New Panel" at bounding box center [505, 70] width 709 height 36
click at [217, 66] on link "Add New Panel" at bounding box center [239, 69] width 161 height 19
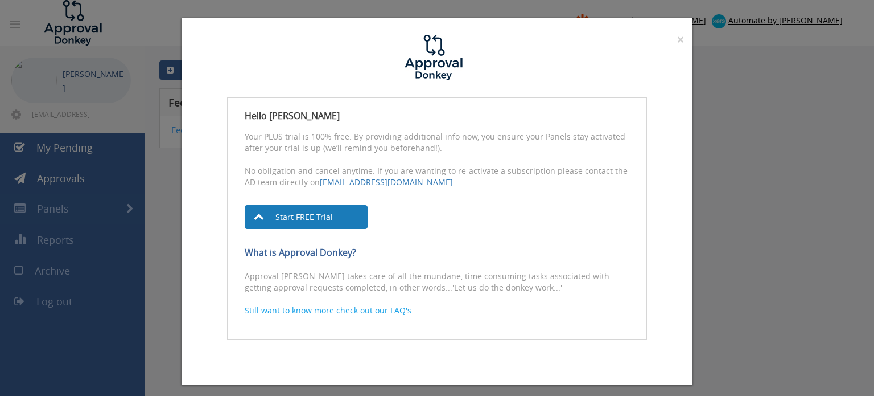
click at [296, 215] on link "Start FREE Trial" at bounding box center [306, 217] width 123 height 24
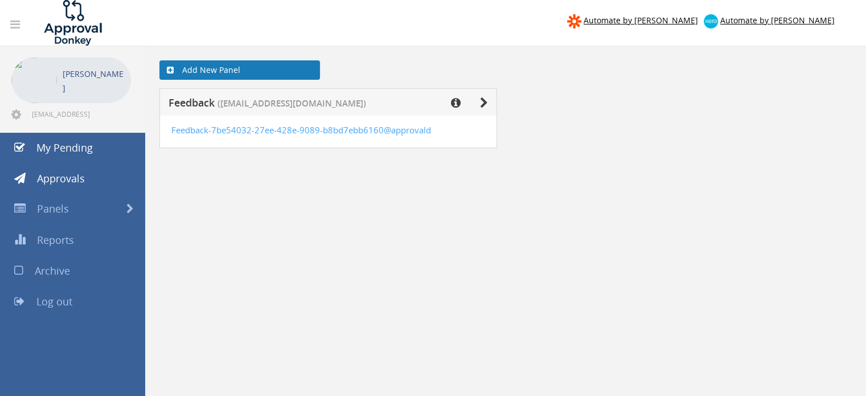
click at [244, 67] on link "Add New Panel" at bounding box center [239, 69] width 161 height 19
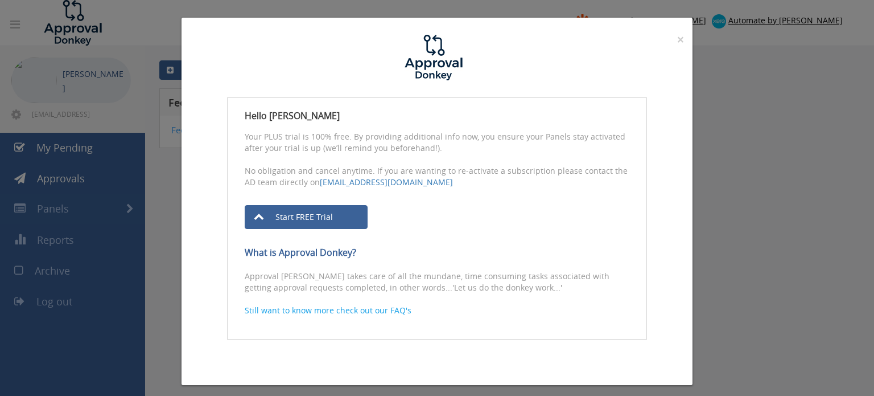
click at [751, 199] on div "× Close Hello [PERSON_NAME] Your PLUS trial is 100% free. By providing addition…" at bounding box center [437, 198] width 874 height 396
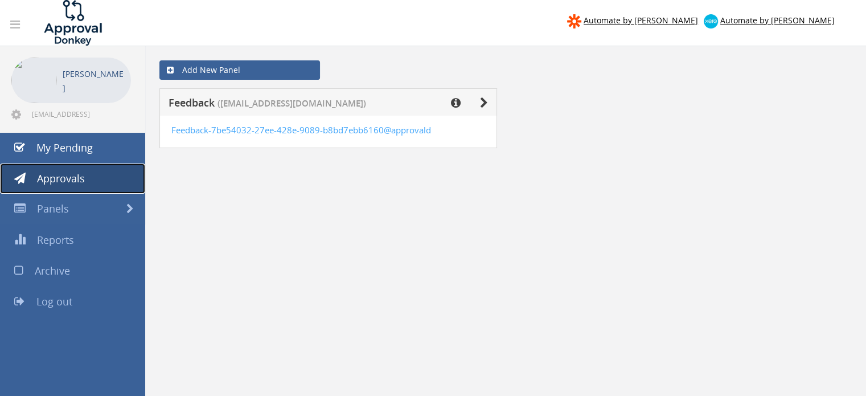
click at [84, 178] on link "Approvals" at bounding box center [72, 178] width 145 height 31
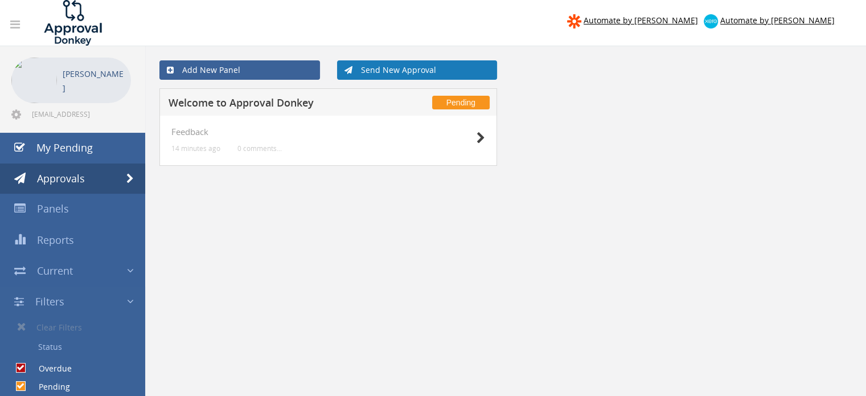
click at [417, 63] on link "Send New Approval" at bounding box center [417, 69] width 161 height 19
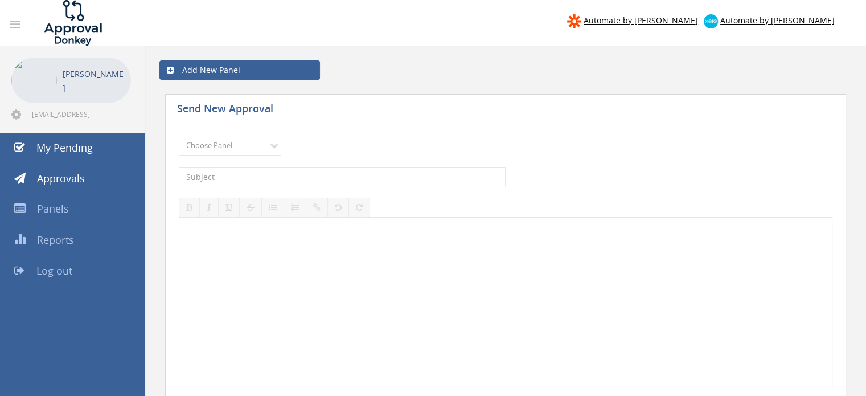
scroll to position [57, 0]
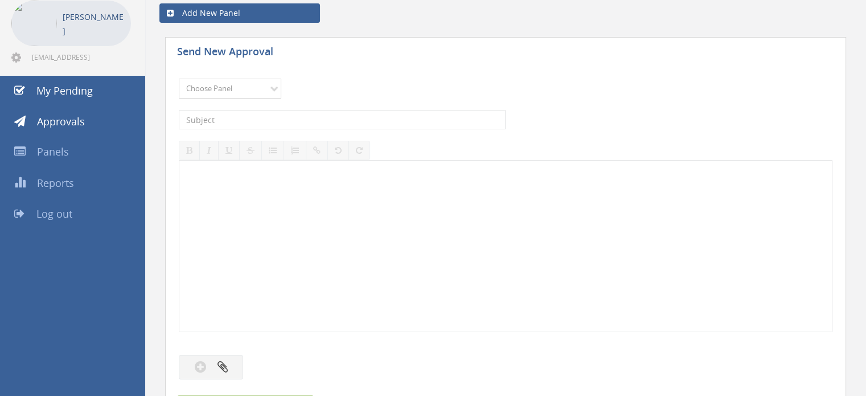
click at [273, 83] on select "Choose Panel Feedback" at bounding box center [230, 89] width 102 height 20
click at [179, 79] on select "Choose Panel Feedback" at bounding box center [230, 89] width 102 height 20
click at [254, 87] on select "Choose Panel Feedback" at bounding box center [230, 89] width 102 height 20
select select "14082"
click at [179, 79] on select "Choose Panel Feedback" at bounding box center [230, 89] width 102 height 20
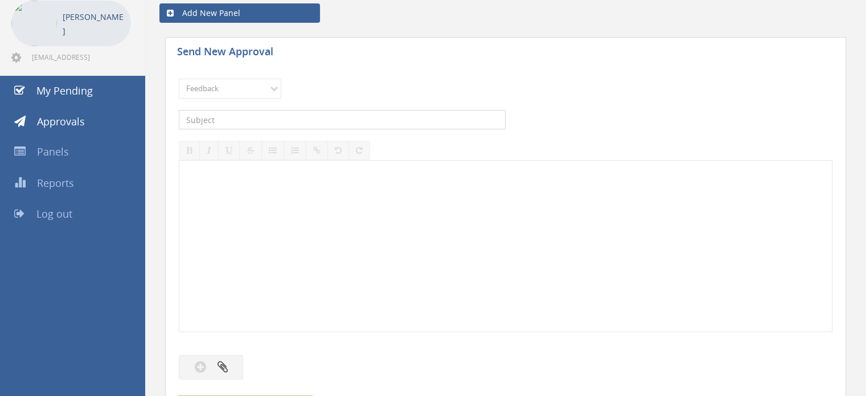
click at [232, 125] on input "text" at bounding box center [342, 119] width 327 height 19
type input "Approval app testing"
click at [283, 199] on div at bounding box center [505, 246] width 652 height 171
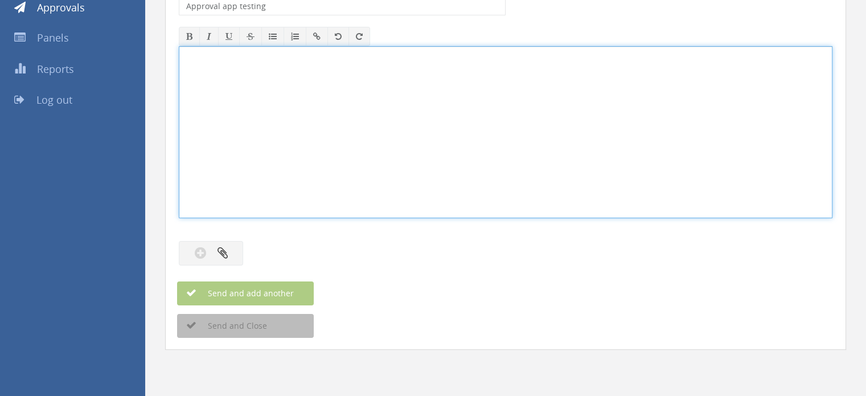
scroll to position [183, 0]
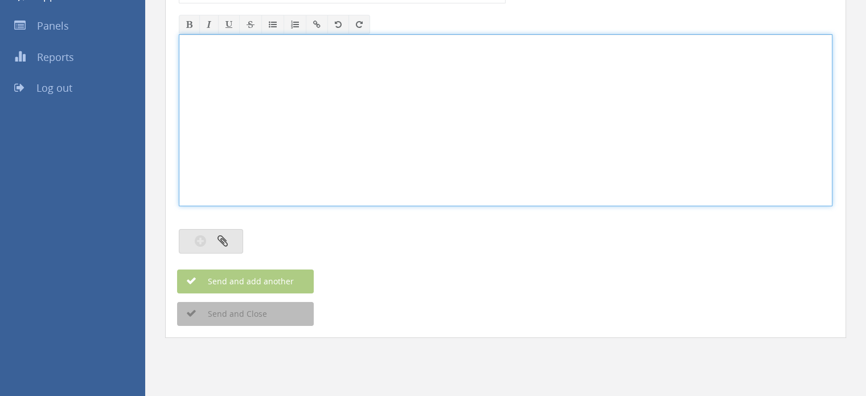
drag, startPoint x: 223, startPoint y: 235, endPoint x: 228, endPoint y: 241, distance: 7.7
click at [223, 235] on div at bounding box center [505, 228] width 653 height 11
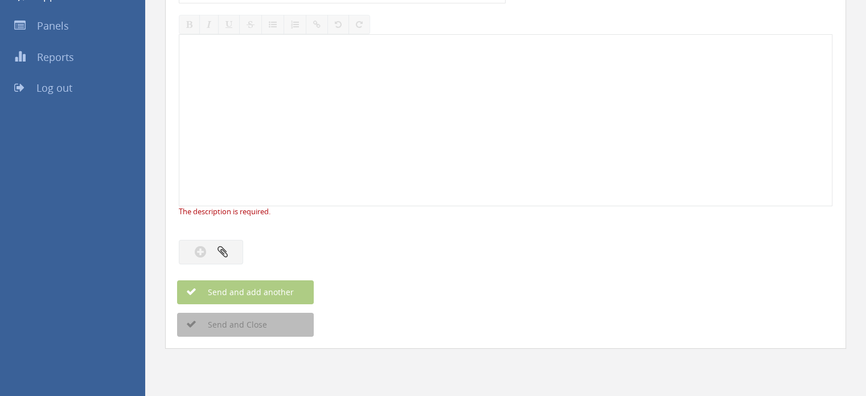
click at [249, 103] on div at bounding box center [505, 120] width 652 height 171
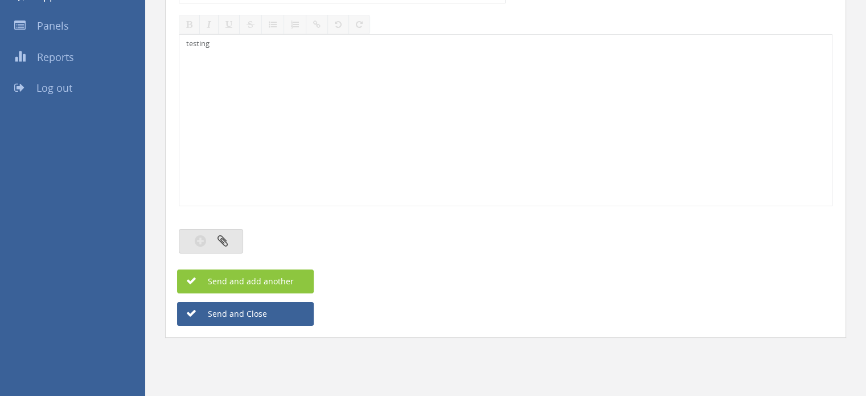
click at [227, 234] on icon "button" at bounding box center [222, 240] width 10 height 13
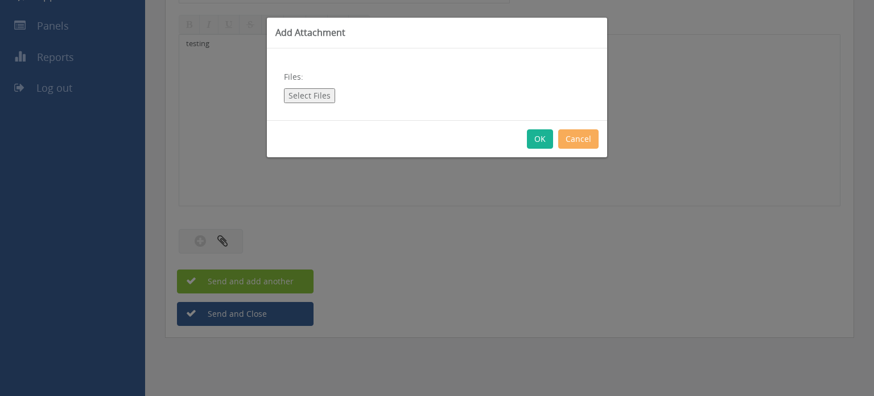
click at [315, 92] on button "Select Files" at bounding box center [309, 95] width 51 height 15
type input "C:\fakepath\Invoice - AlikeAudience - VentureStrat-DGreen 2025-06G - [PERSON_NA…"
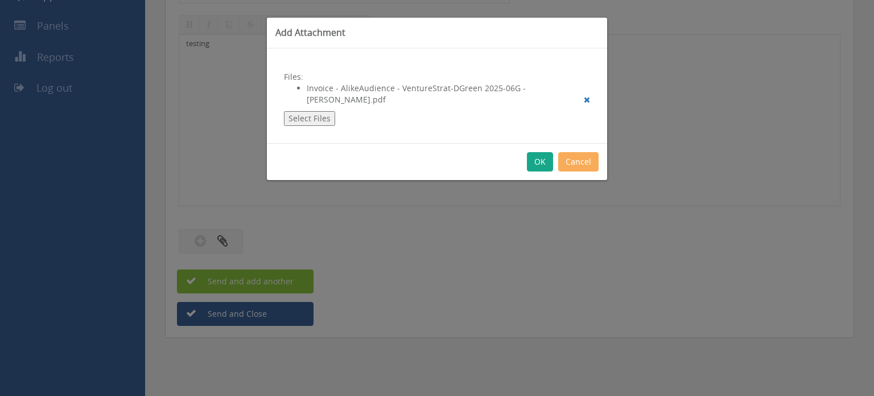
click at [545, 152] on button "OK" at bounding box center [540, 161] width 26 height 19
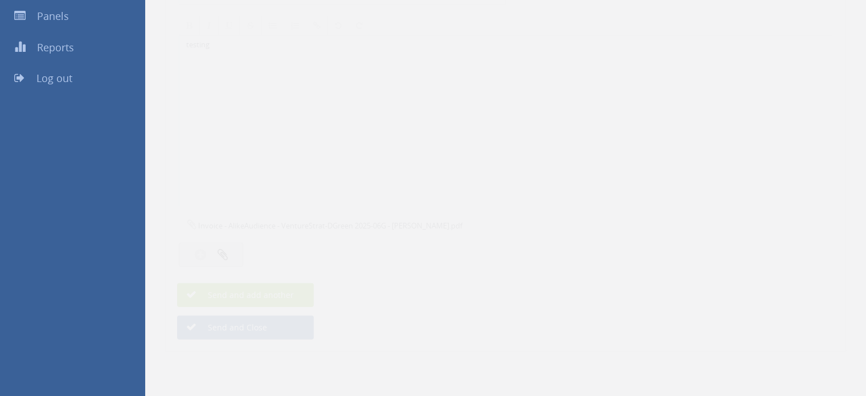
scroll to position [195, 0]
click at [299, 273] on button "Send and add another" at bounding box center [245, 281] width 137 height 24
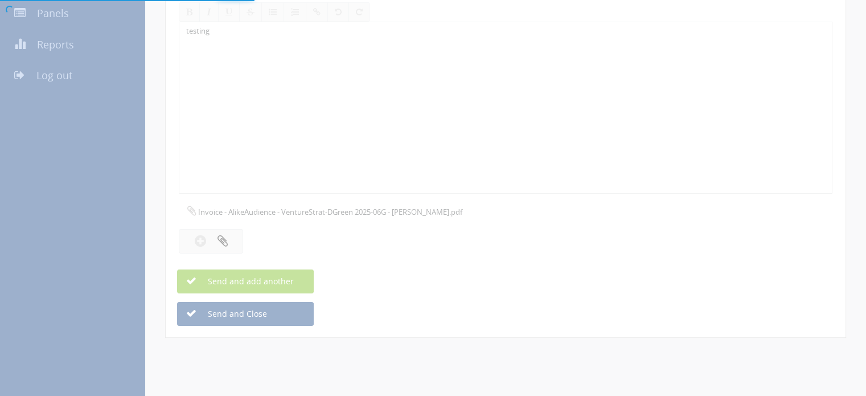
select select
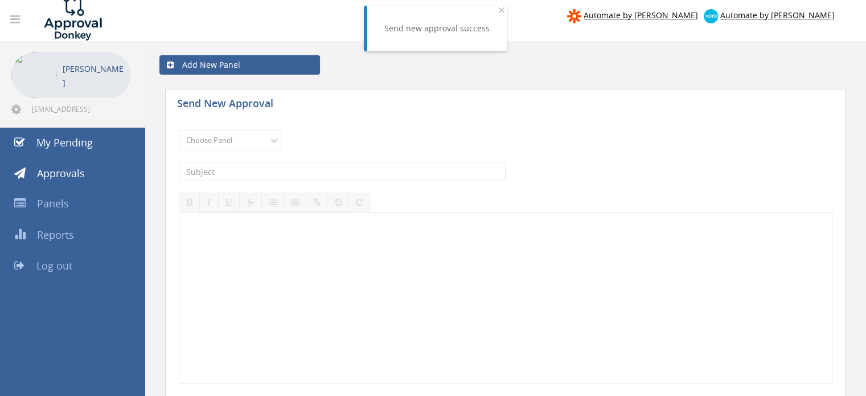
scroll to position [0, 0]
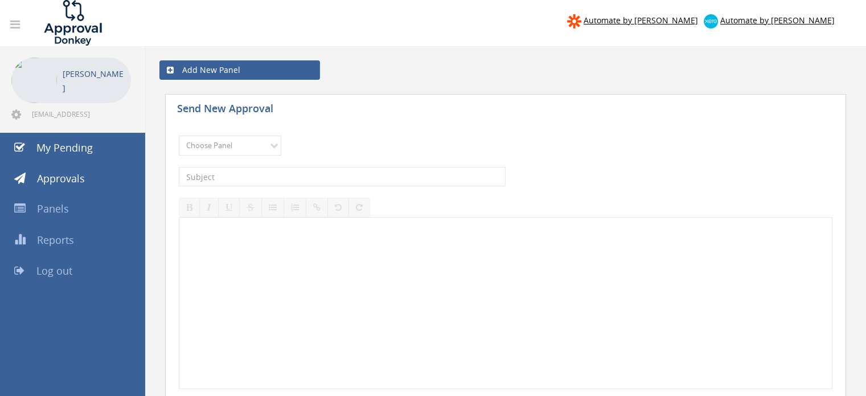
click at [495, 158] on div "Choose Panel Feedback Please choose a panel." at bounding box center [505, 145] width 653 height 31
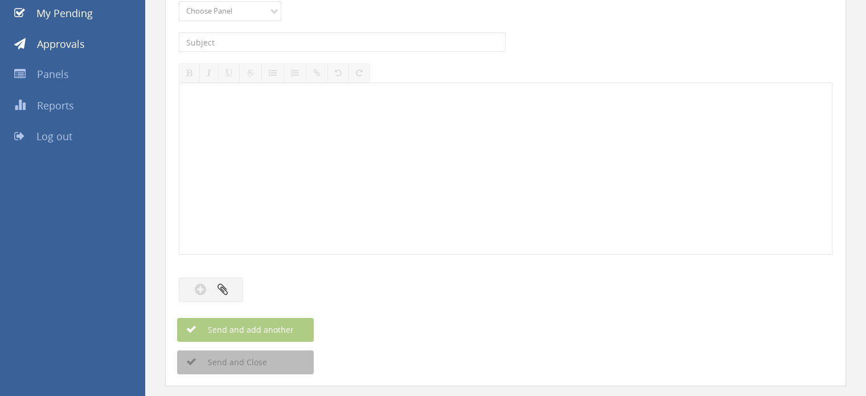
scroll to position [12, 0]
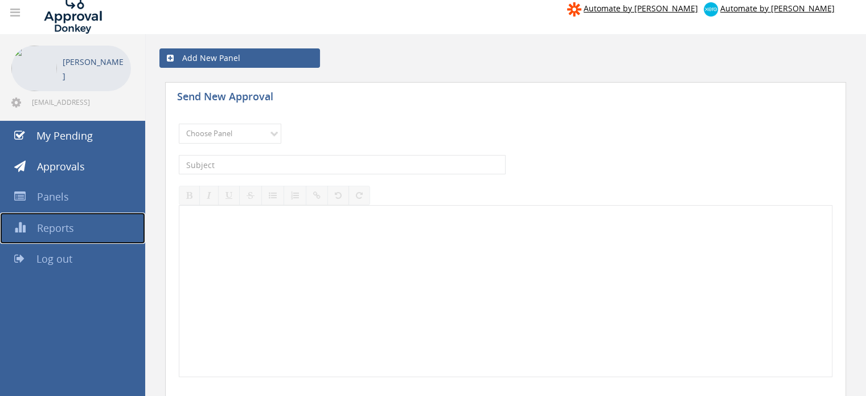
click at [50, 227] on span "Reports" at bounding box center [55, 228] width 37 height 14
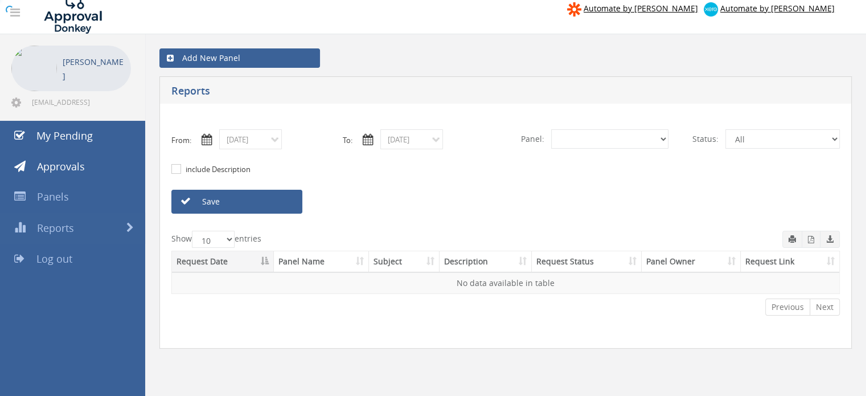
select select "number:0"
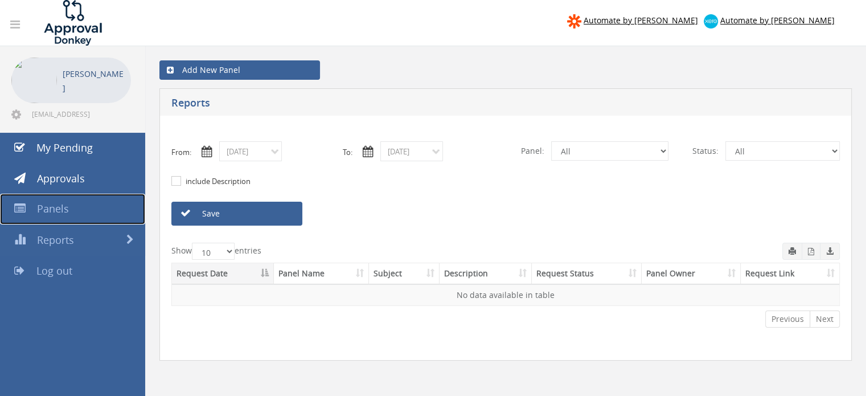
click at [47, 211] on span "Panels" at bounding box center [53, 209] width 32 height 14
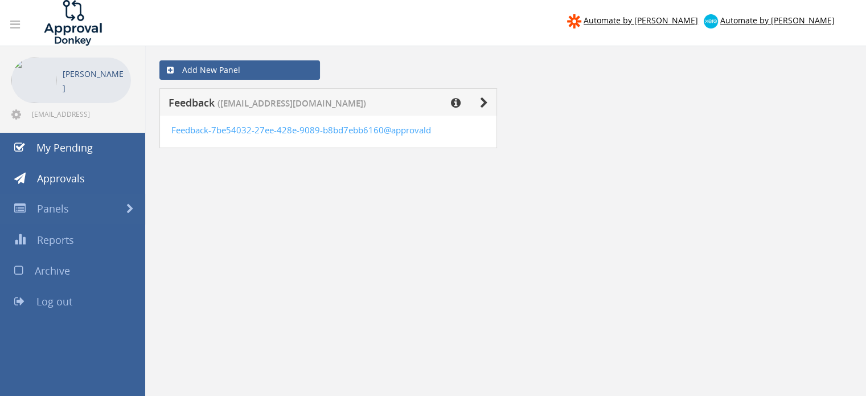
click at [461, 100] on div at bounding box center [459, 103] width 57 height 13
click at [458, 101] on icon at bounding box center [456, 102] width 10 height 11
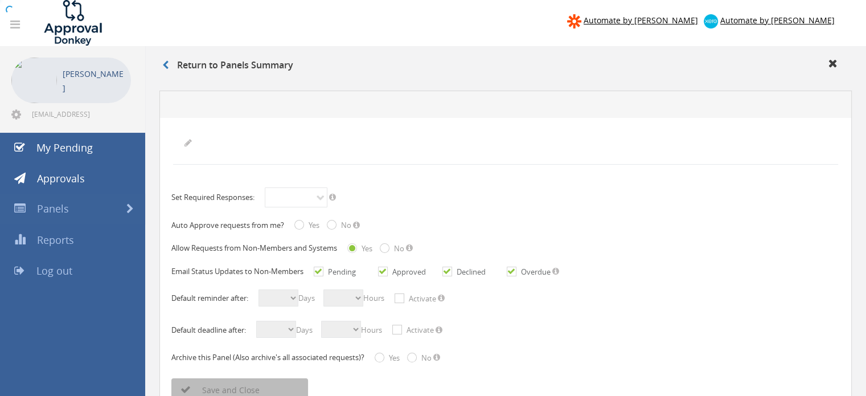
radio input "true"
checkbox input "true"
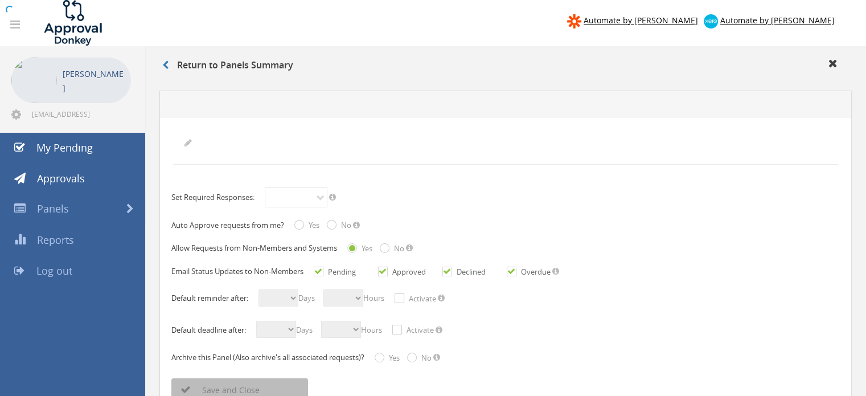
checkbox input "true"
select select "number:0"
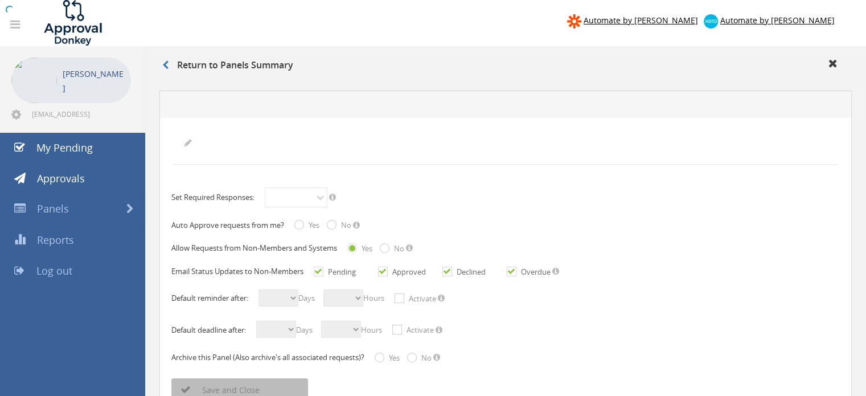
radio input "true"
select select "number:0"
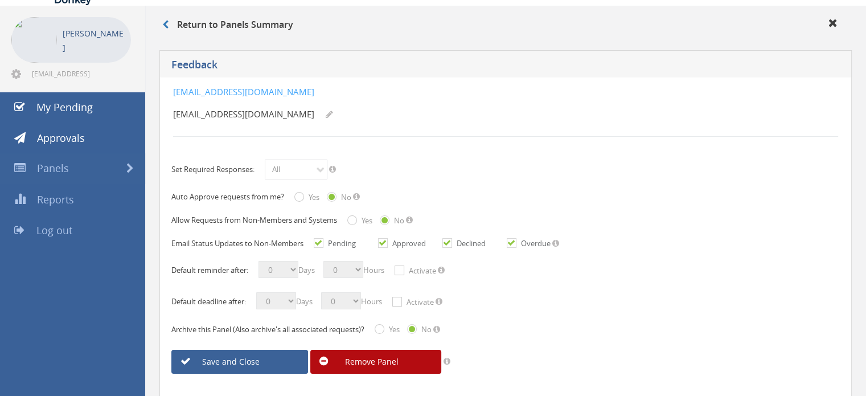
scroll to position [57, 0]
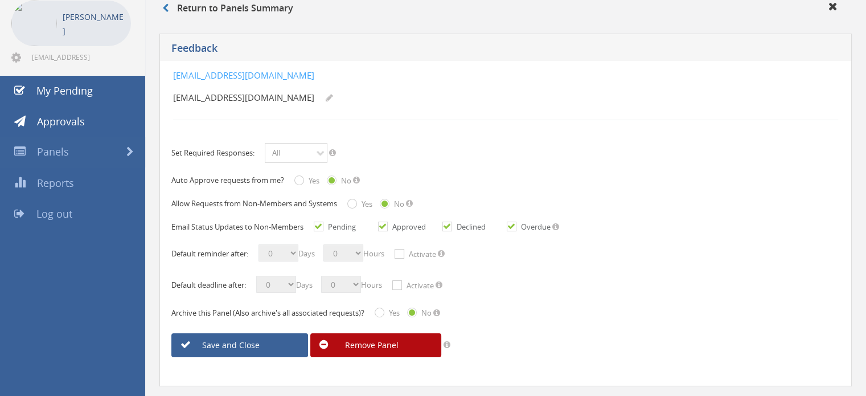
click at [309, 150] on select "All 1 Response" at bounding box center [296, 153] width 63 height 20
drag, startPoint x: 172, startPoint y: 205, endPoint x: 320, endPoint y: 205, distance: 148.0
click at [320, 205] on span "Allow Requests from Non-Members and Systems" at bounding box center [254, 203] width 166 height 10
click at [216, 228] on span "Email Status Updates to Non-Members" at bounding box center [237, 226] width 132 height 10
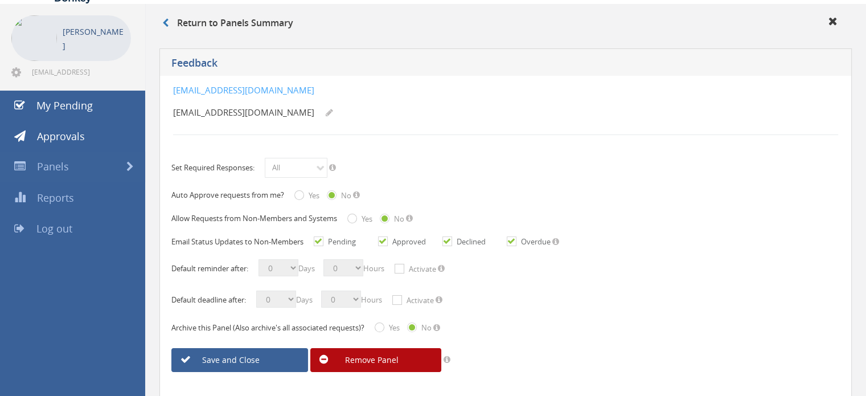
scroll to position [0, 0]
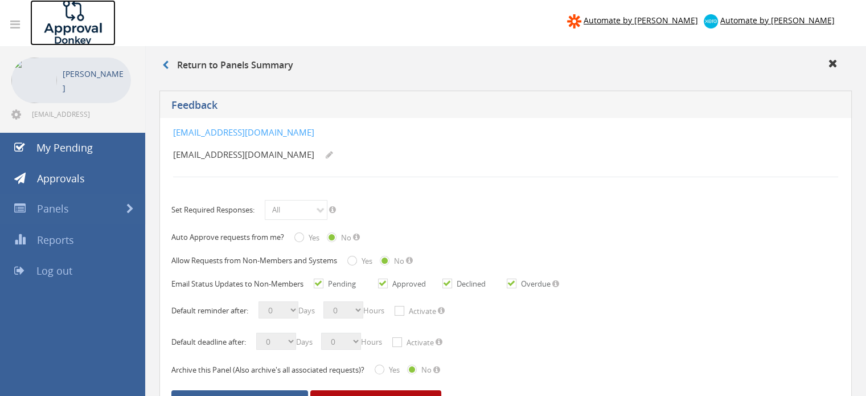
drag, startPoint x: 94, startPoint y: 38, endPoint x: 104, endPoint y: 40, distance: 9.4
click at [94, 36] on img at bounding box center [72, 23] width 85 height 46
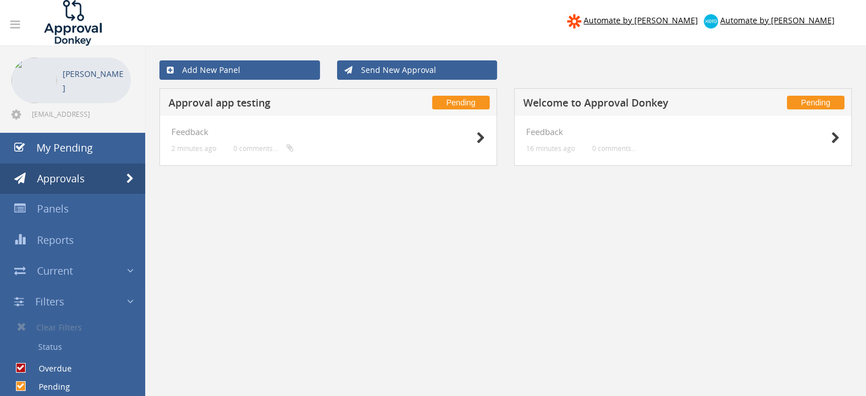
click at [702, 113] on div "Pending Welcome to Approval Donkey" at bounding box center [683, 101] width 338 height 27
click at [92, 30] on img at bounding box center [72, 23] width 85 height 46
